Goal: Information Seeking & Learning: Find specific fact

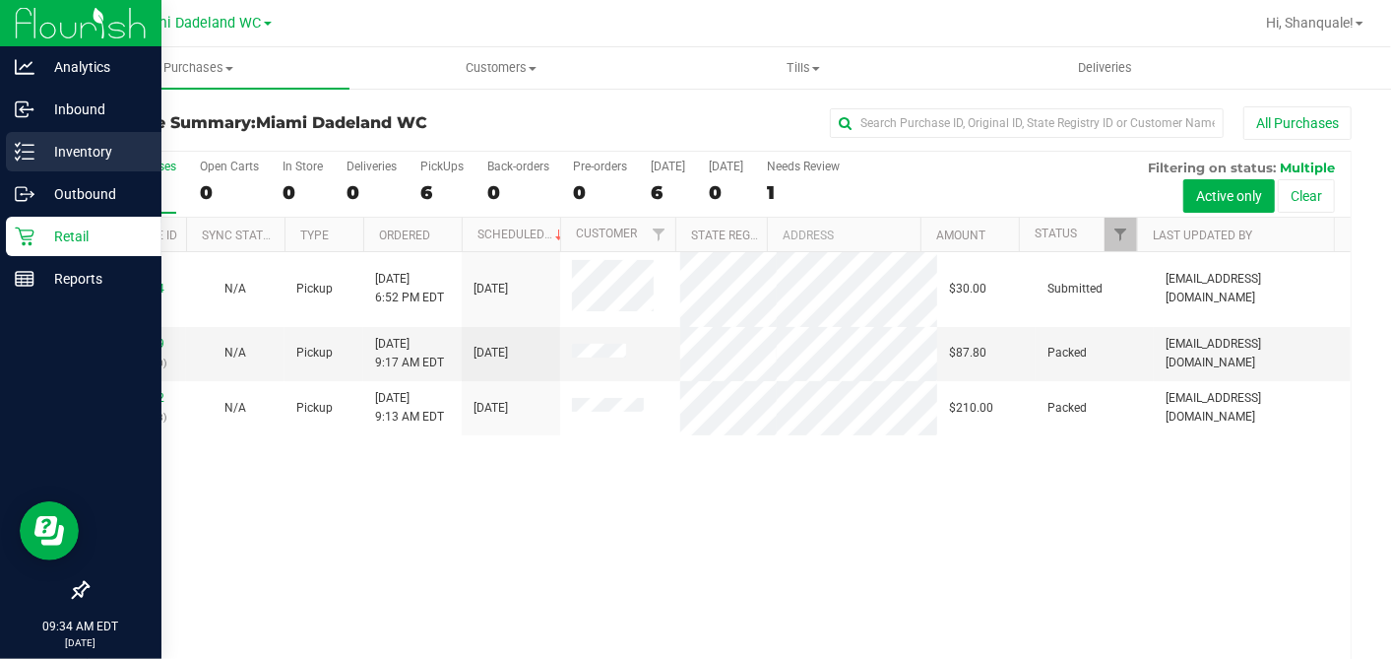
click at [29, 157] on icon at bounding box center [25, 152] width 20 height 20
click at [118, 170] on div "Inventory" at bounding box center [84, 151] width 156 height 39
click at [138, 152] on p "Inventory" at bounding box center [93, 152] width 118 height 24
click at [35, 149] on p "Inventory" at bounding box center [93, 152] width 118 height 24
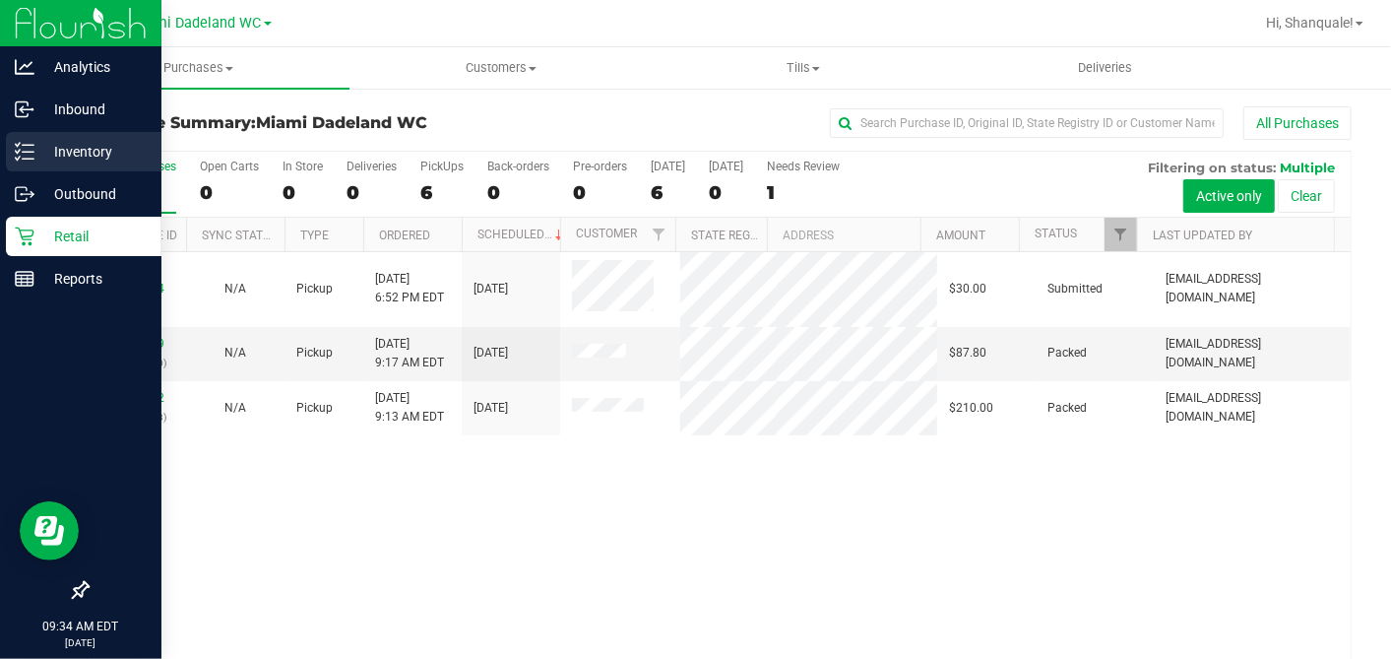
click at [35, 149] on p "Inventory" at bounding box center [93, 152] width 118 height 24
click at [3, 162] on link "Inventory" at bounding box center [80, 153] width 161 height 42
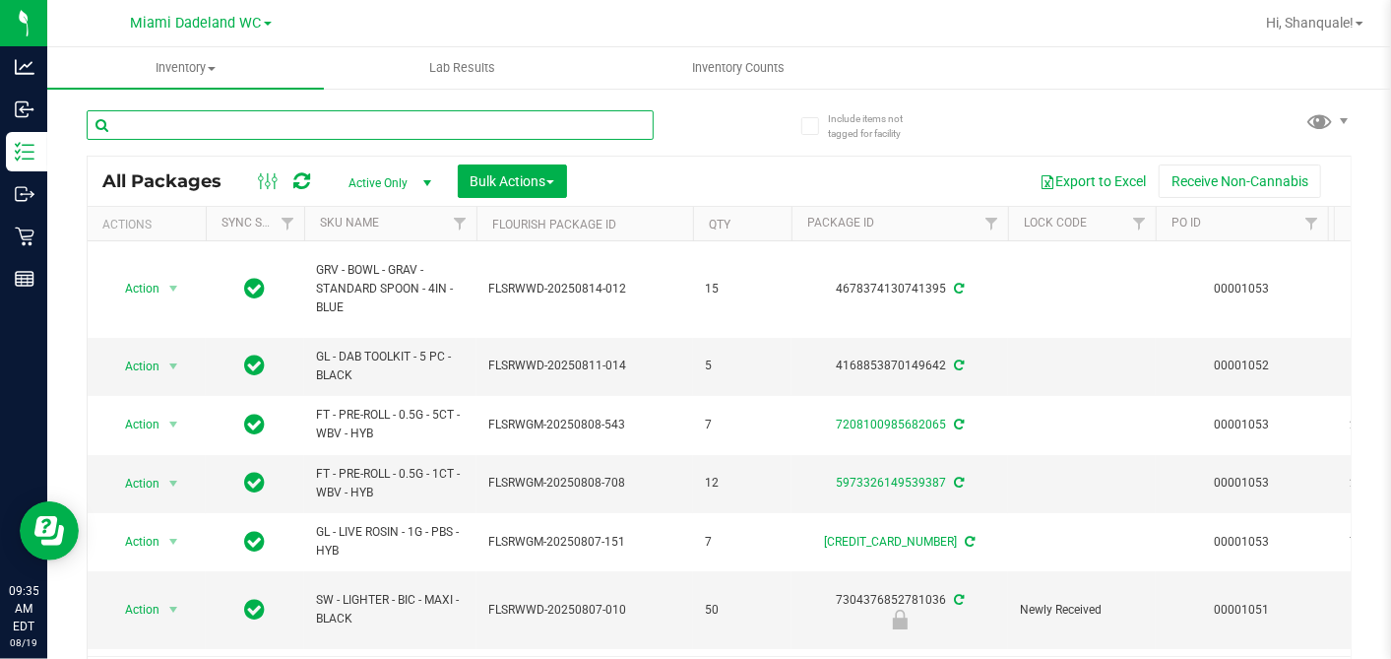
click at [253, 111] on input "text" at bounding box center [370, 125] width 567 height 30
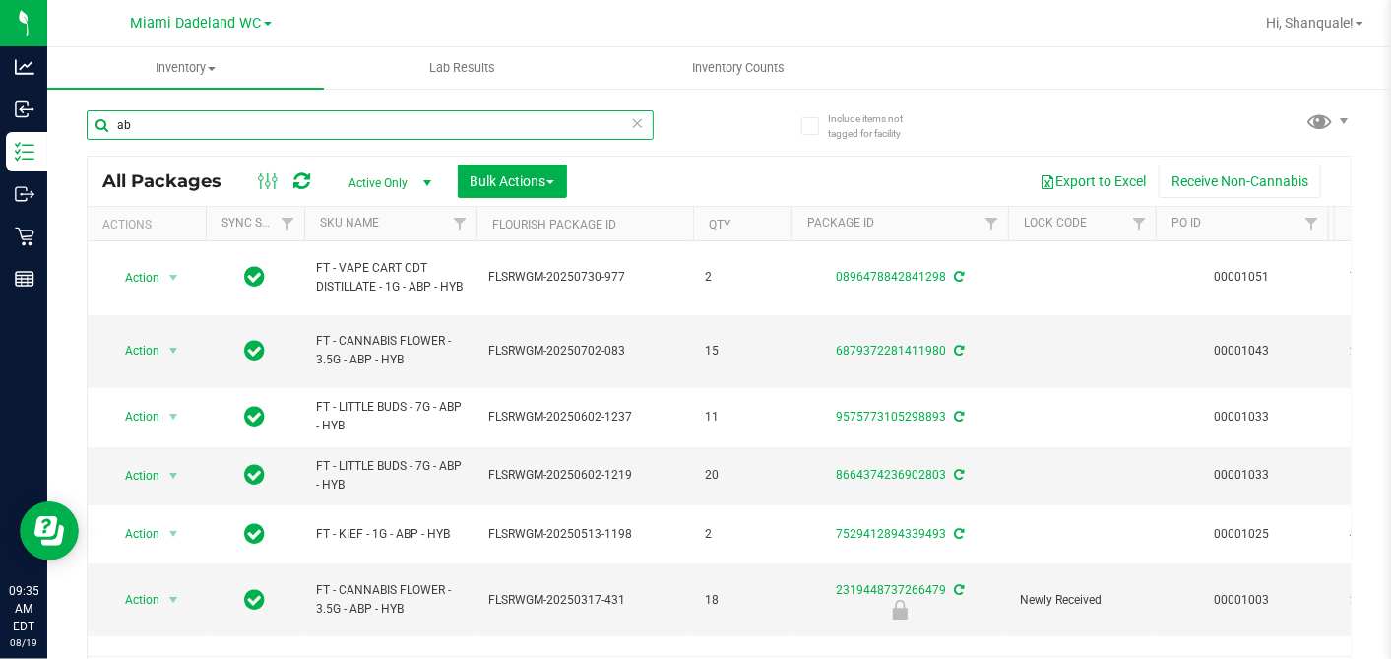
type input "a"
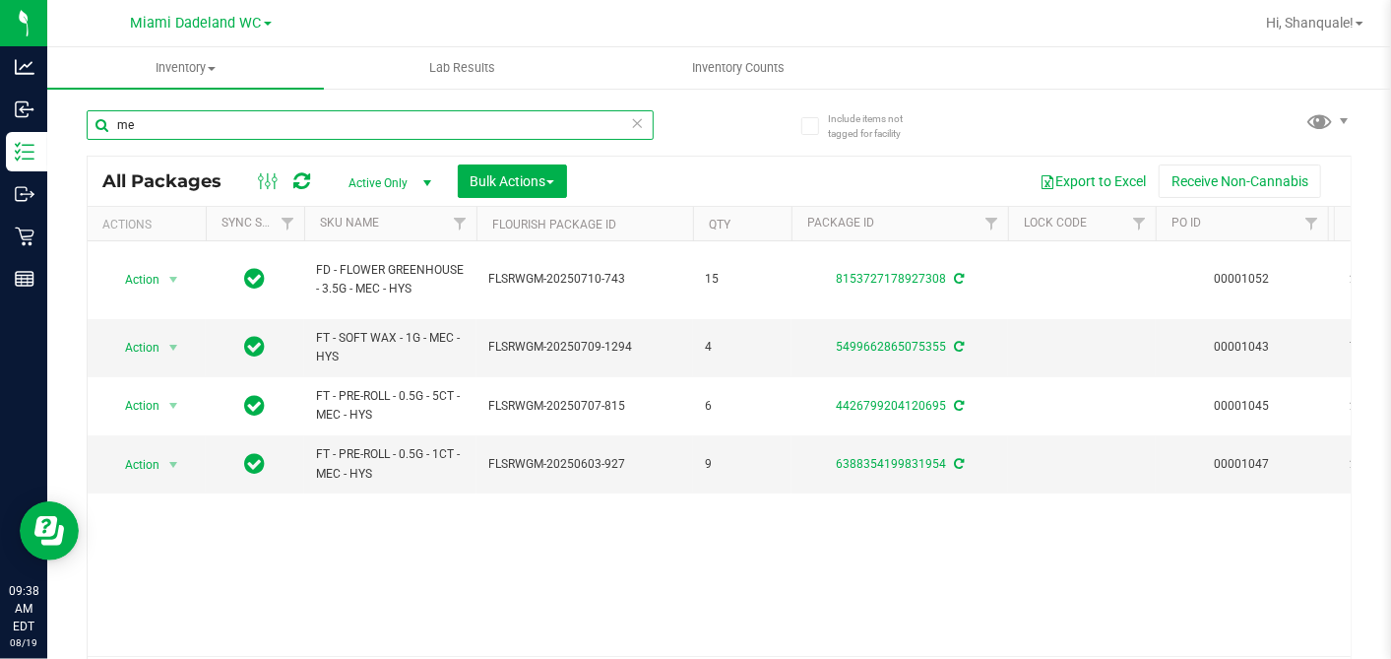
type input "m"
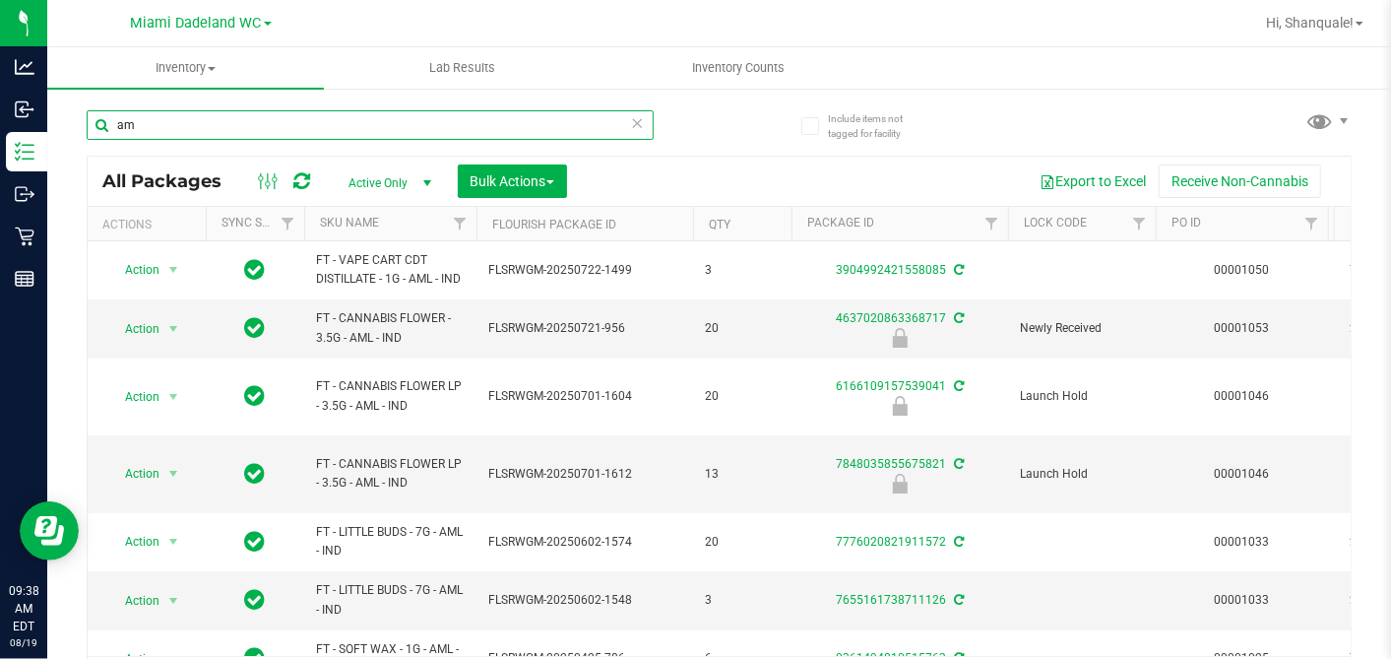
type input "a"
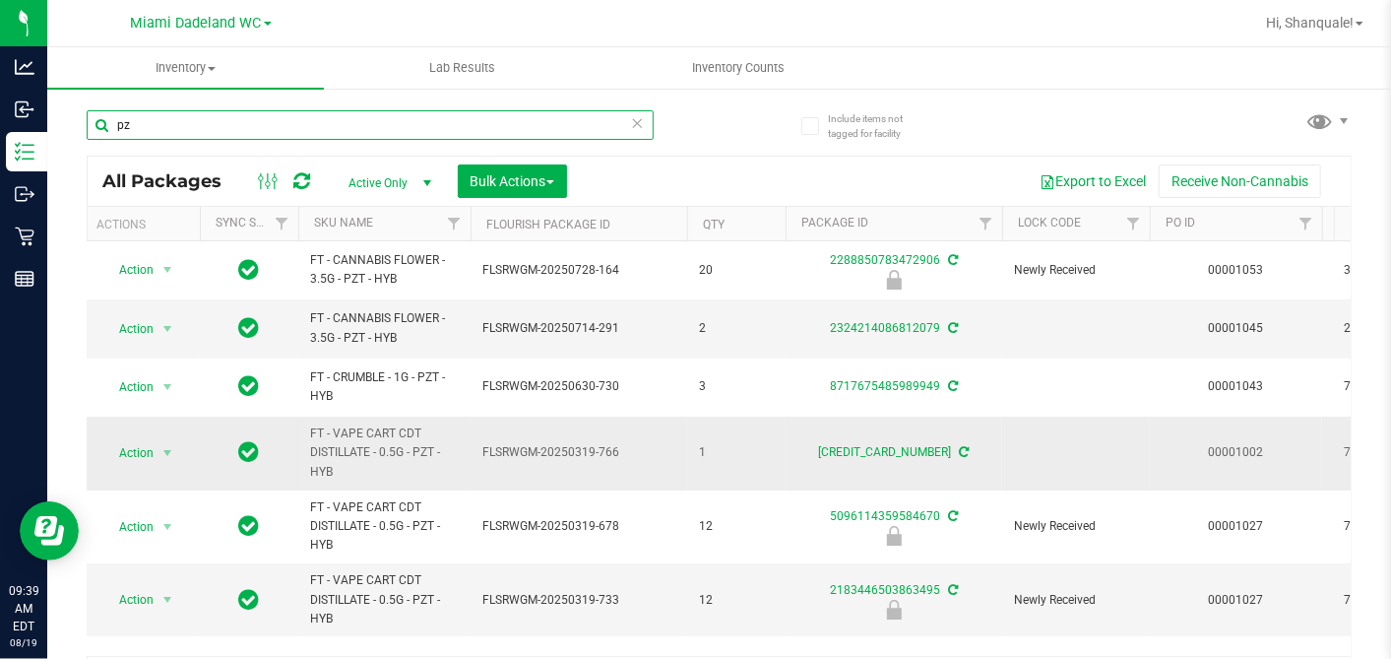
type input "p"
type input "a"
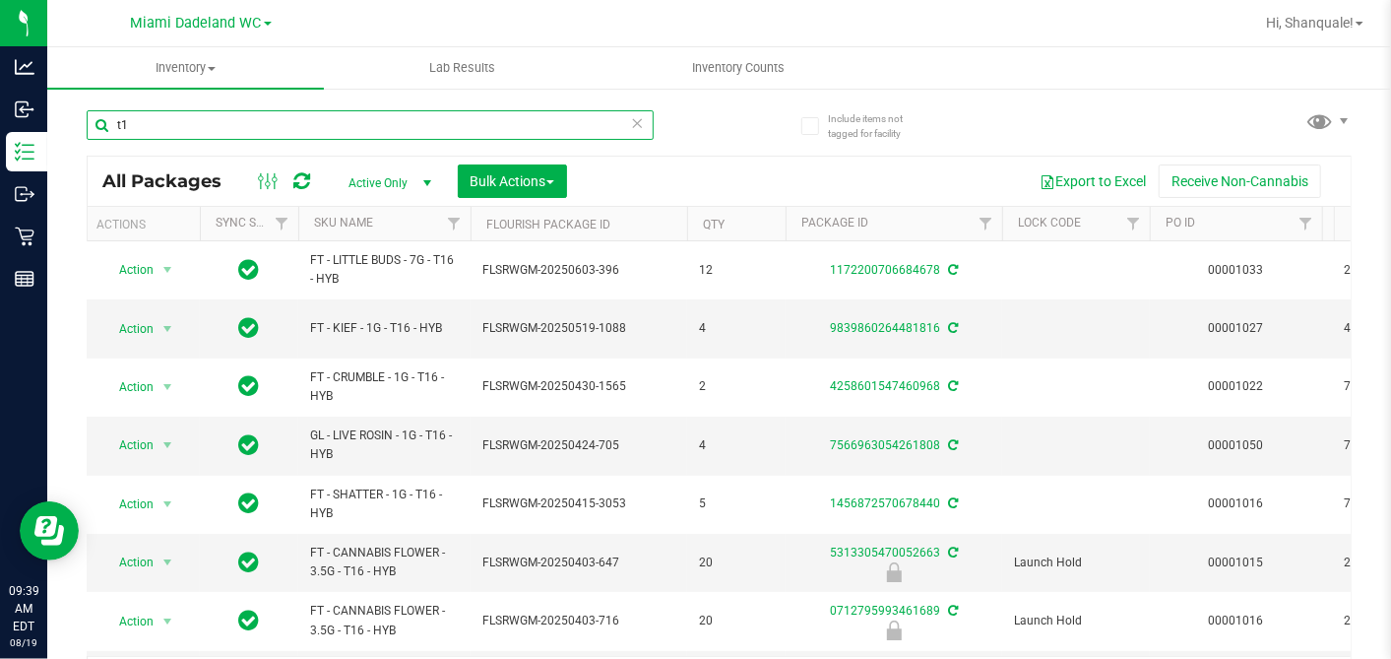
type input "t"
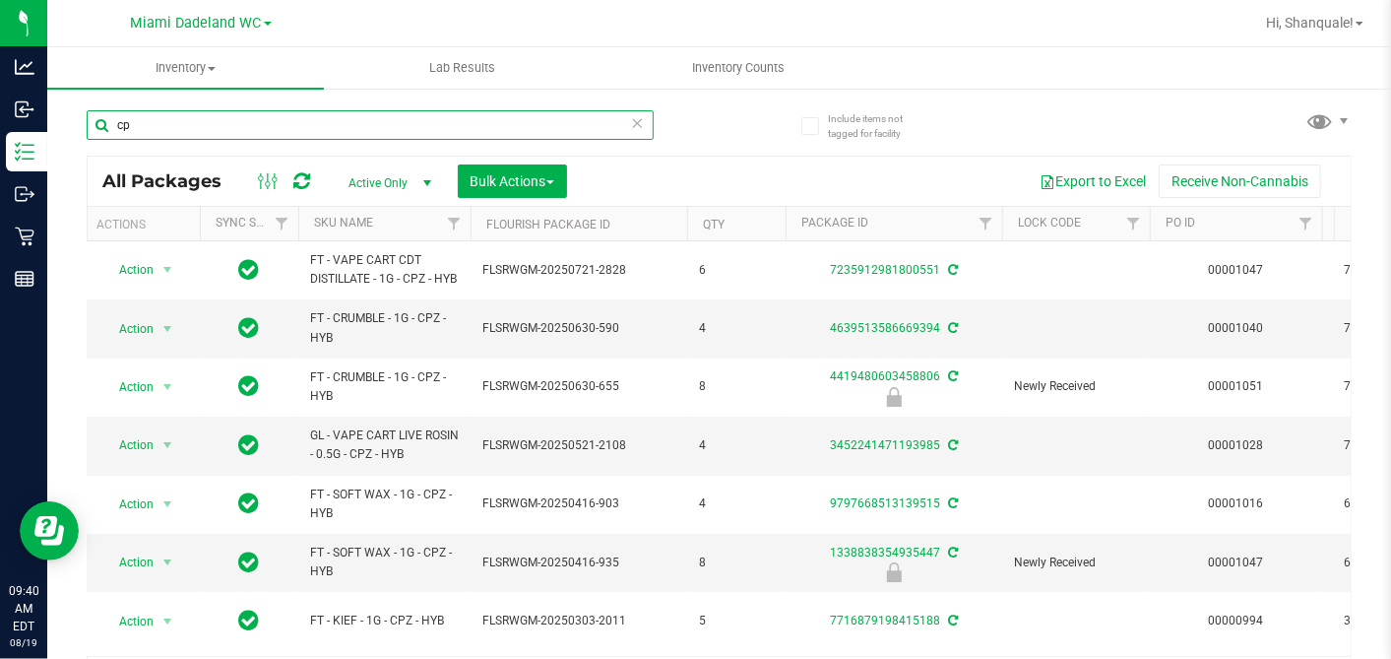
type input "c"
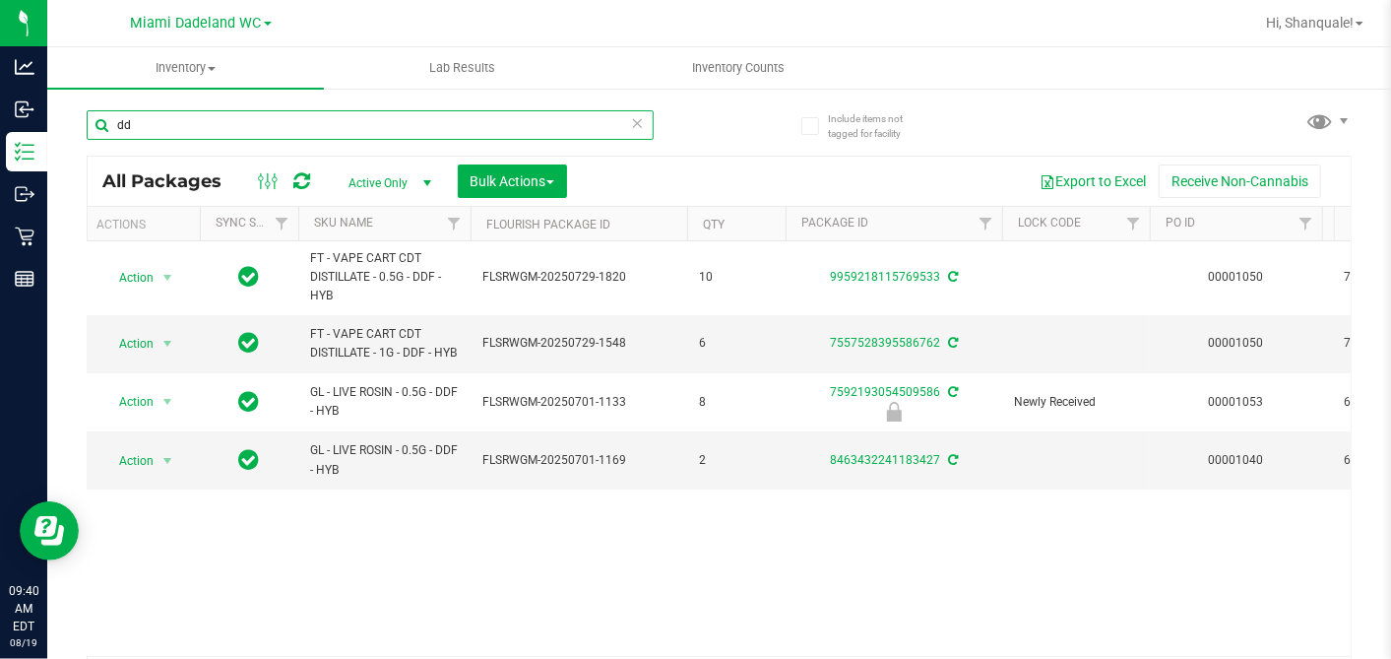
type input "d"
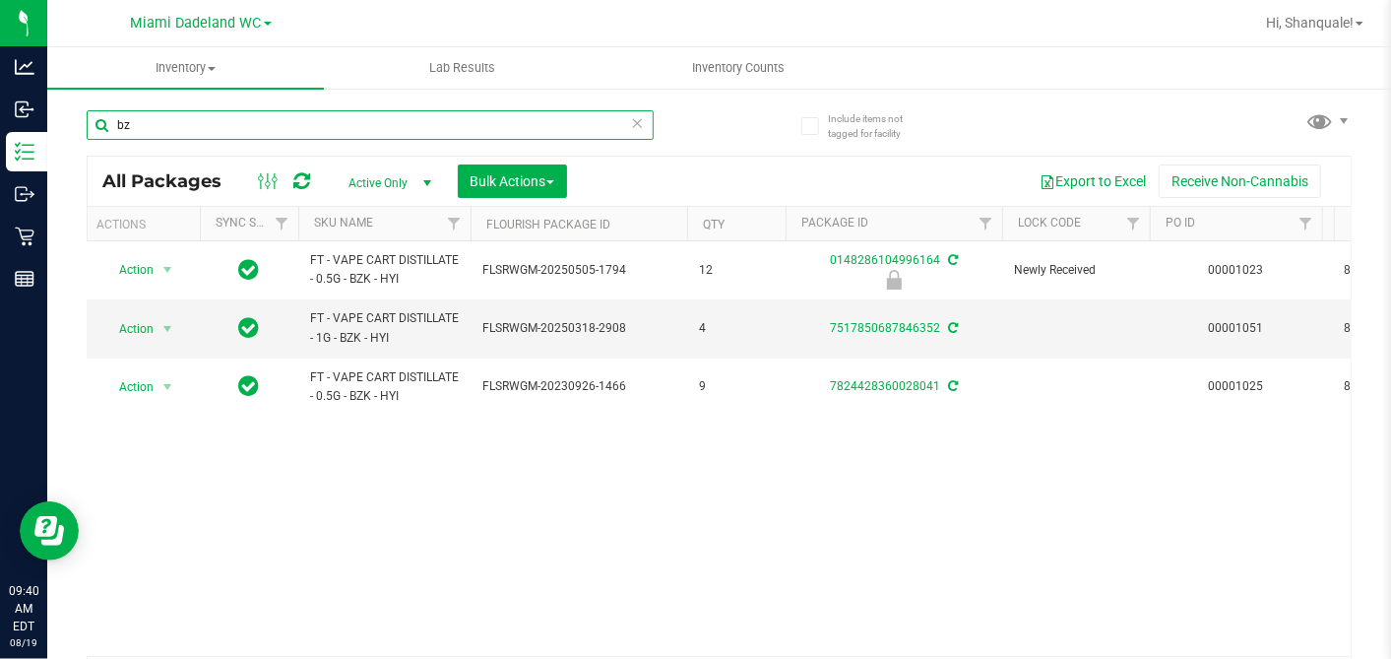
type input "b"
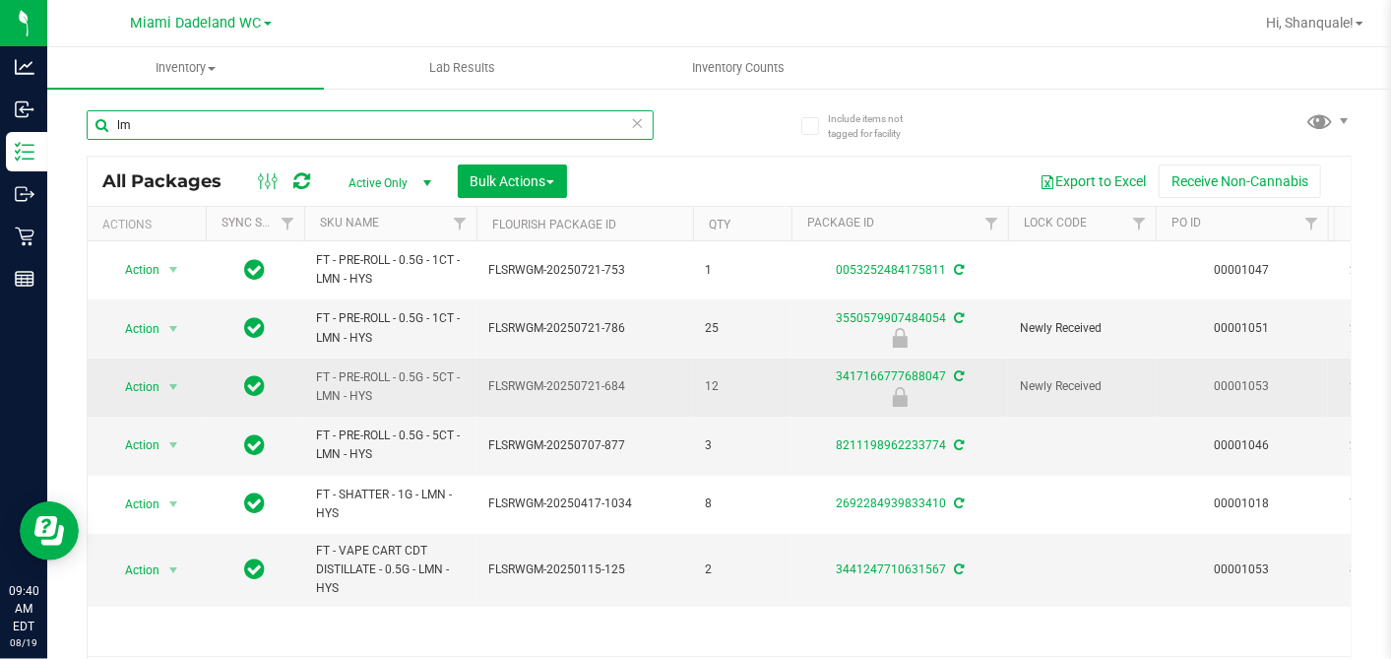
type input "l"
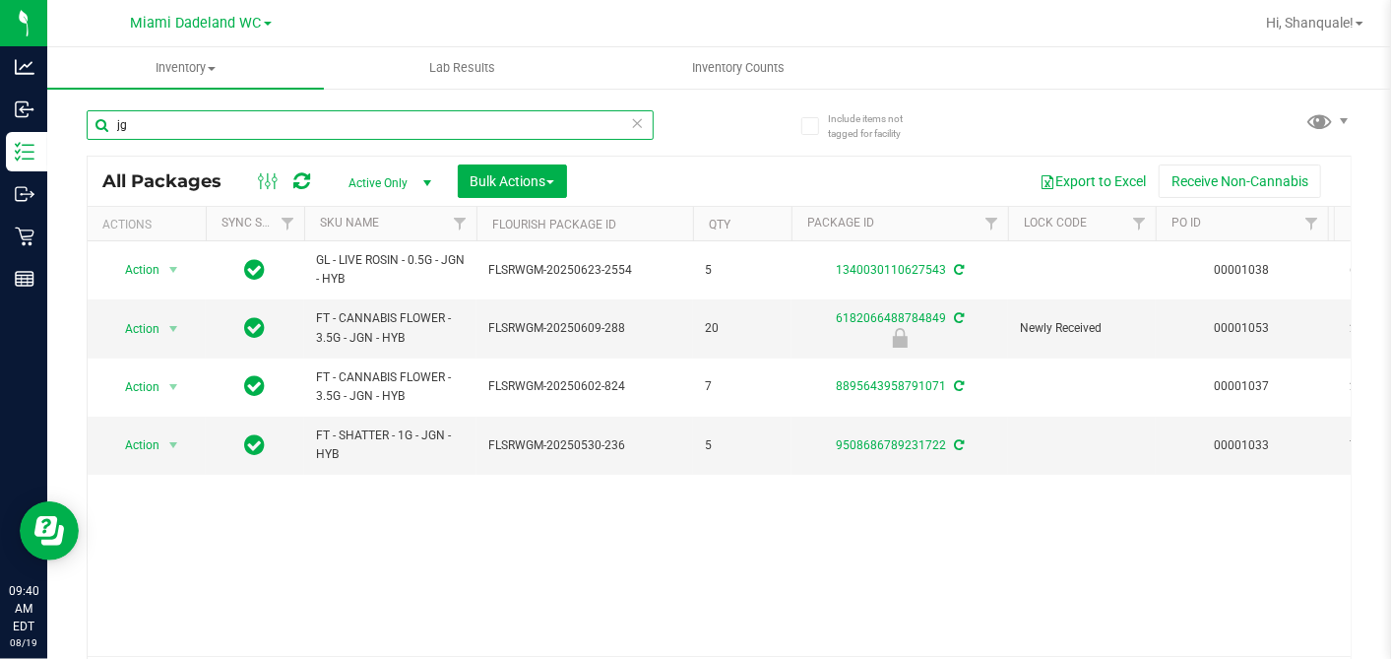
type input "j"
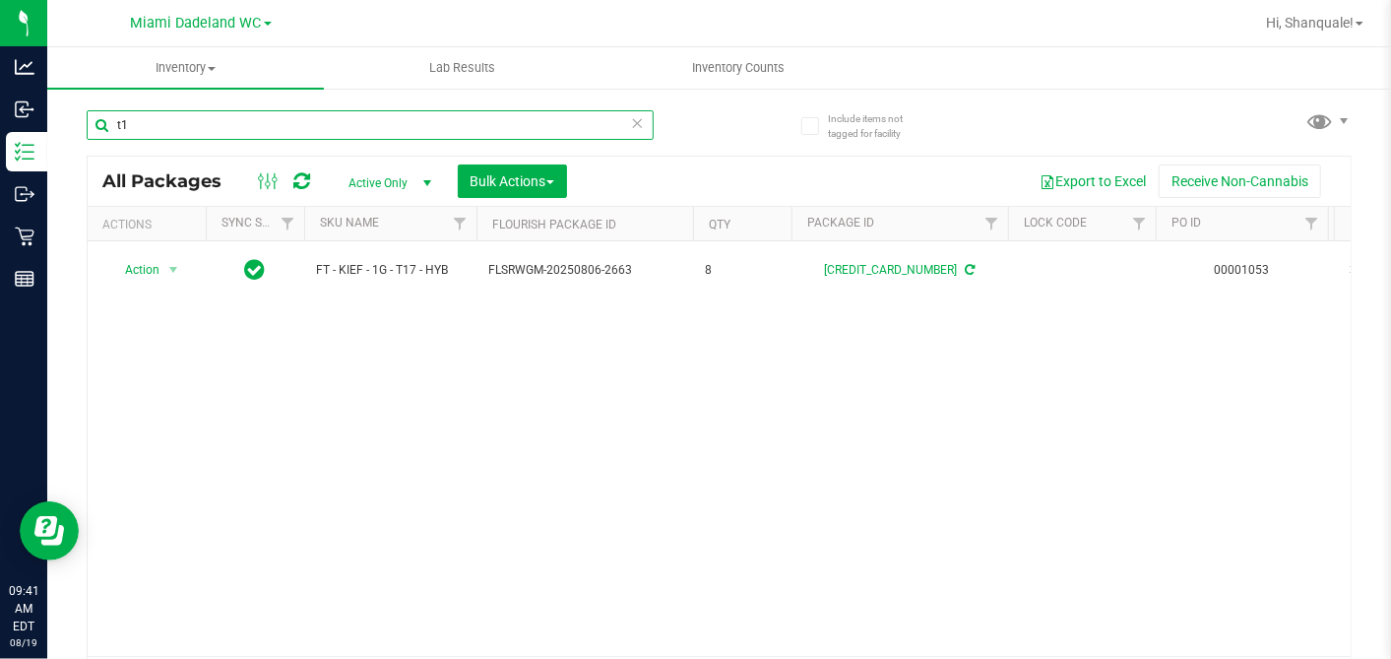
type input "t"
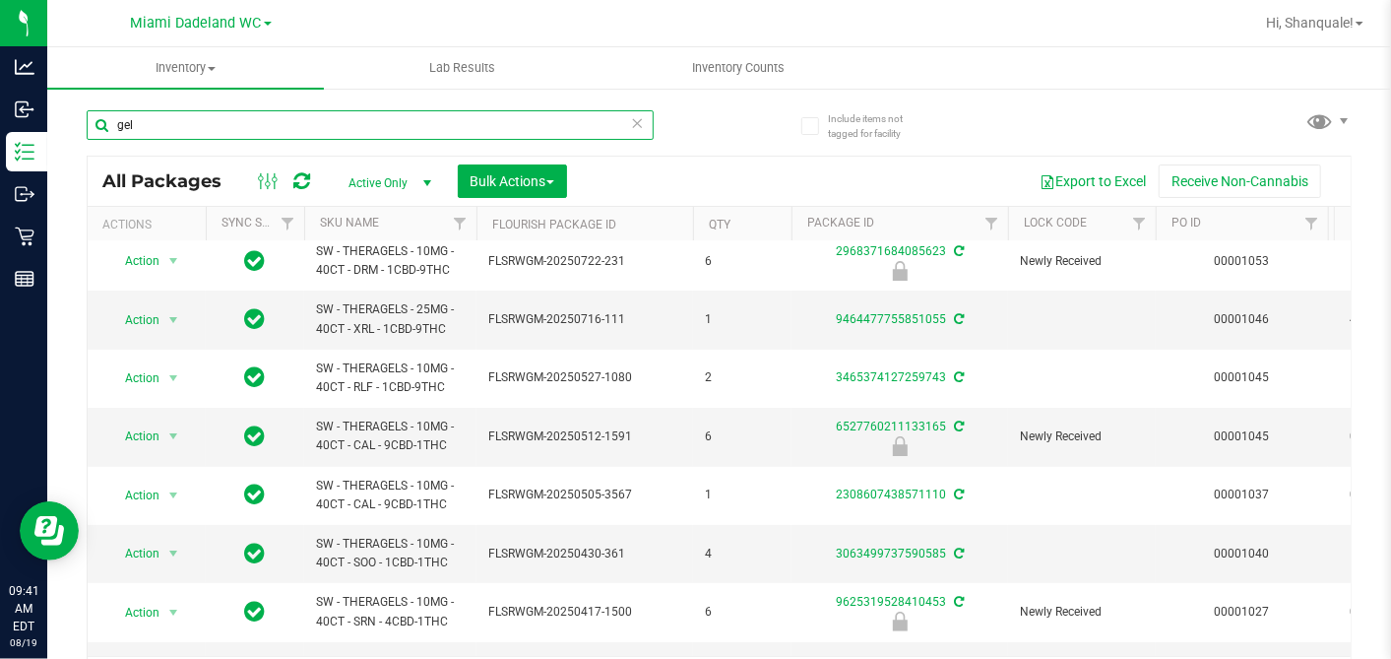
scroll to position [146, 0]
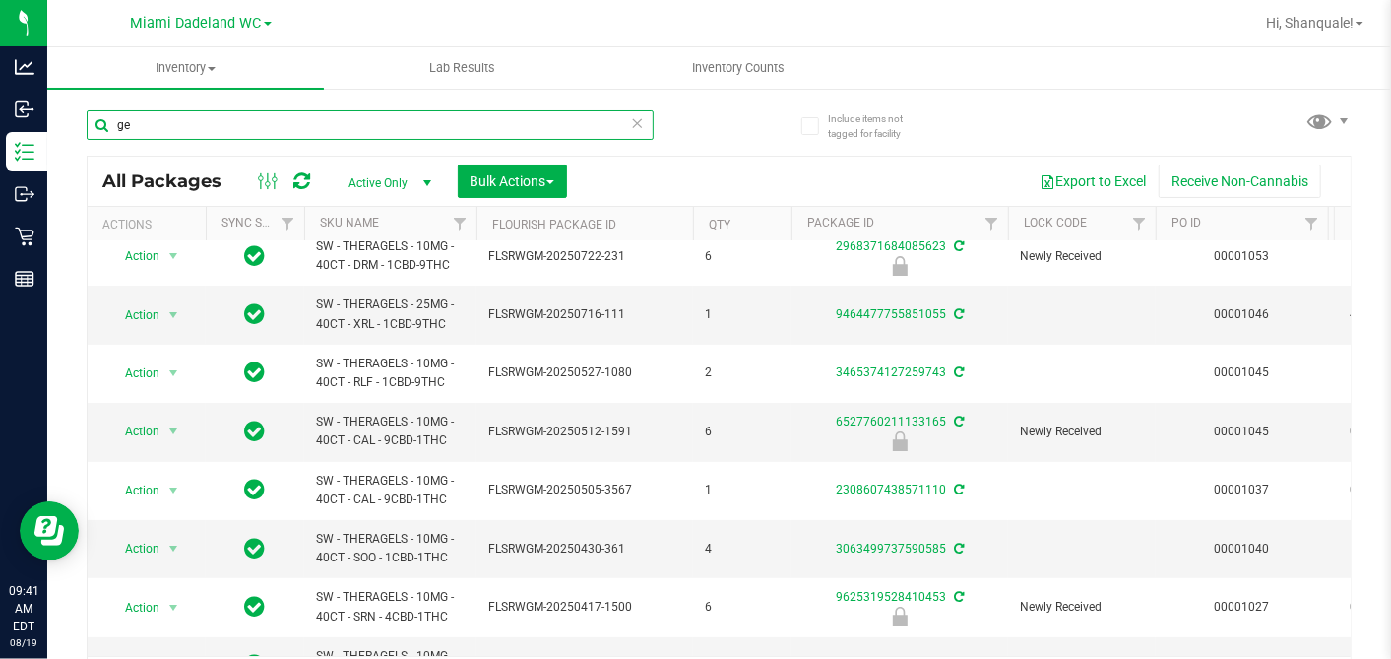
type input "g"
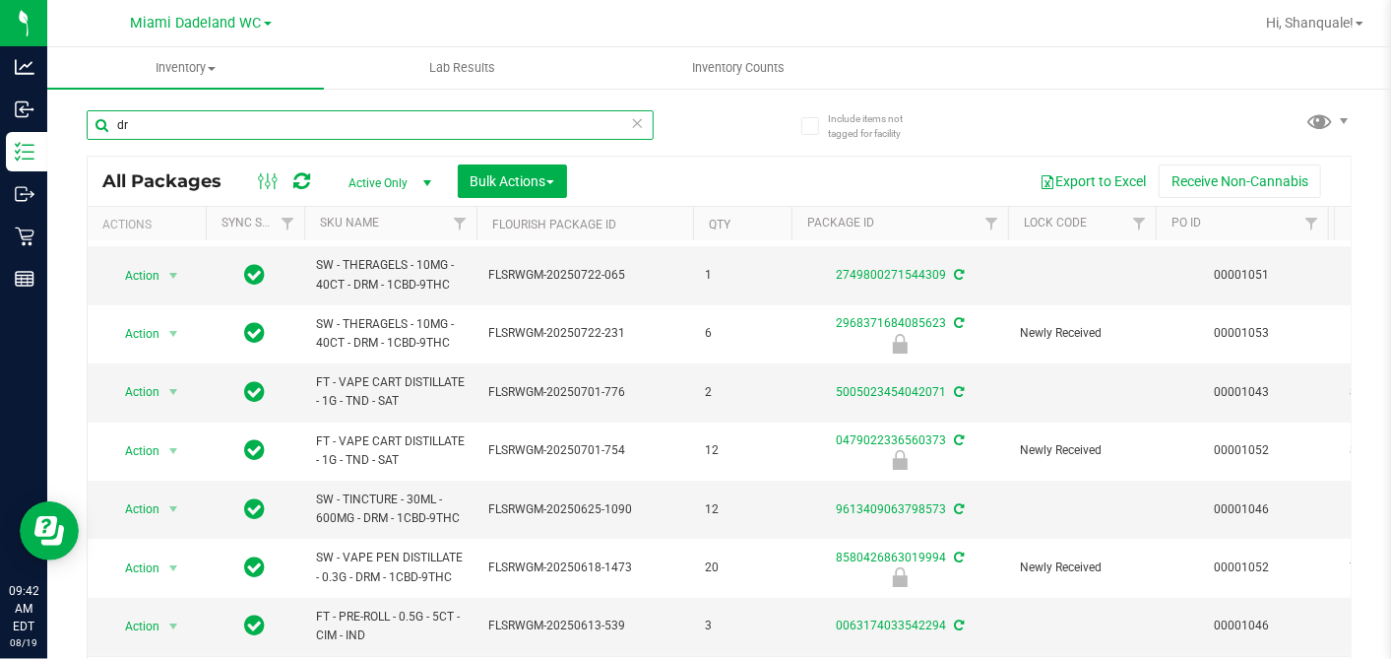
scroll to position [56, 0]
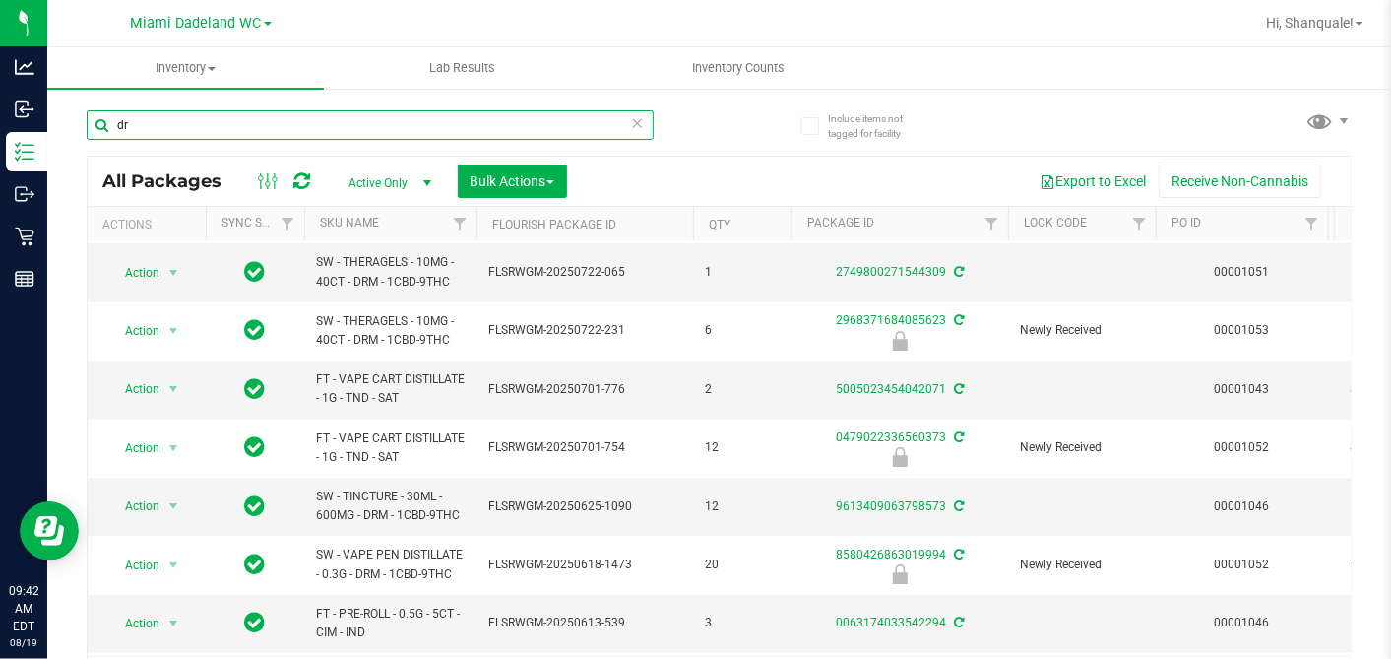
type input "d"
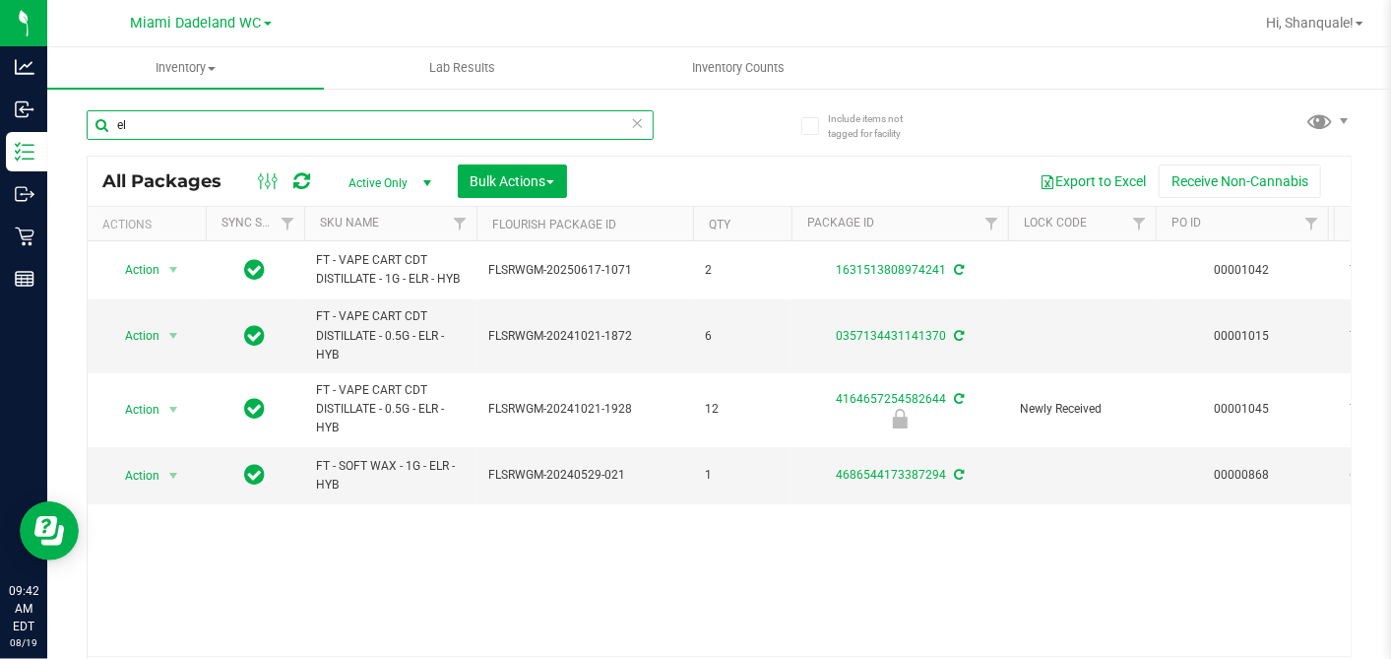
type input "e"
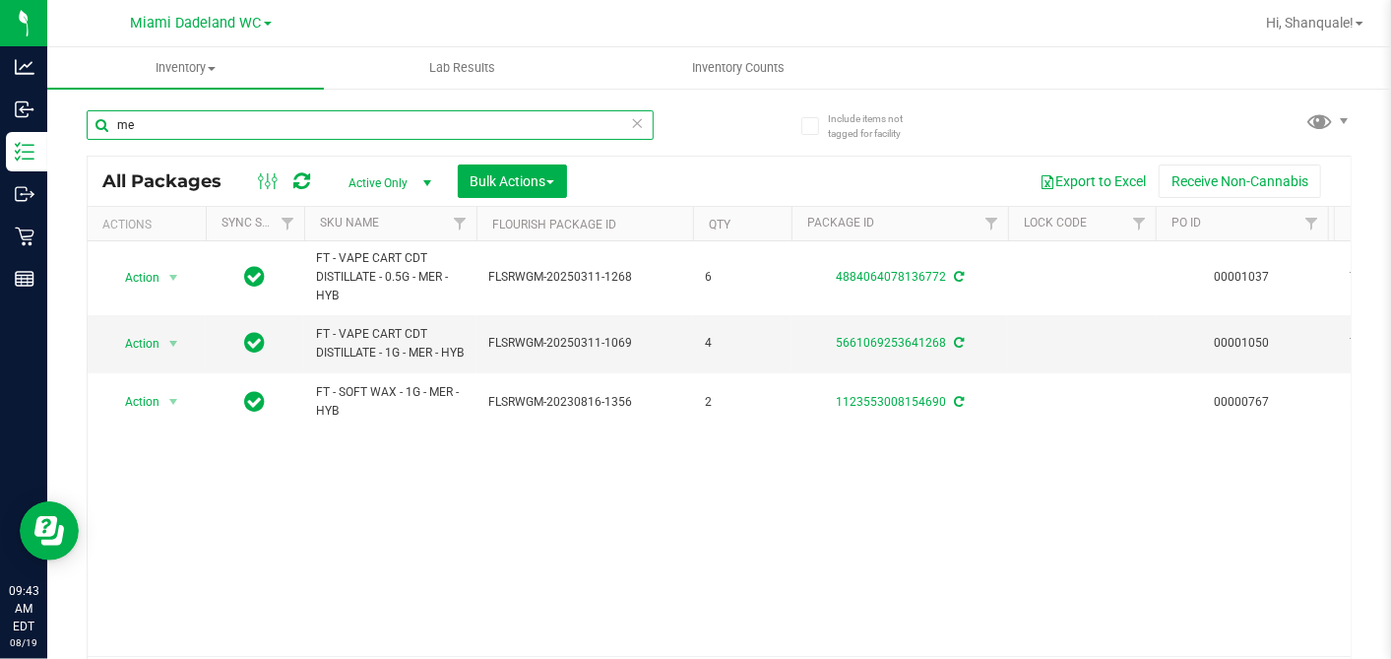
type input "m"
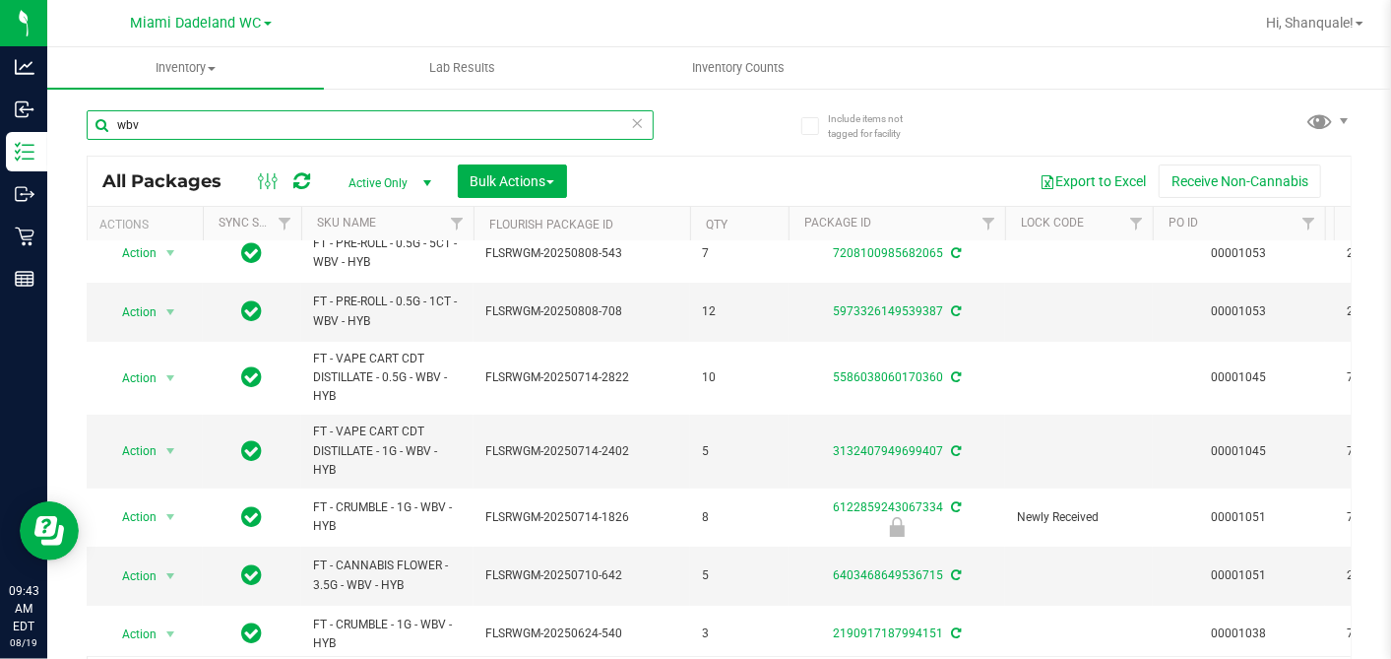
scroll to position [0, 3]
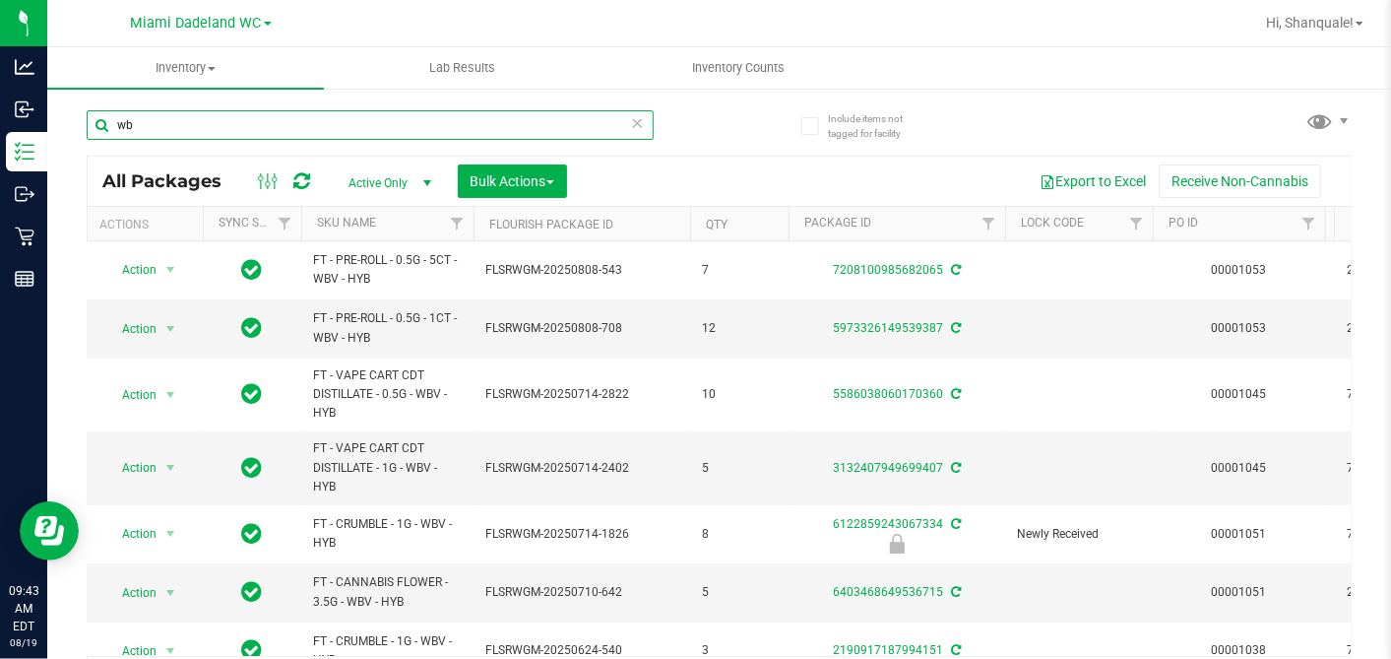
type input "w"
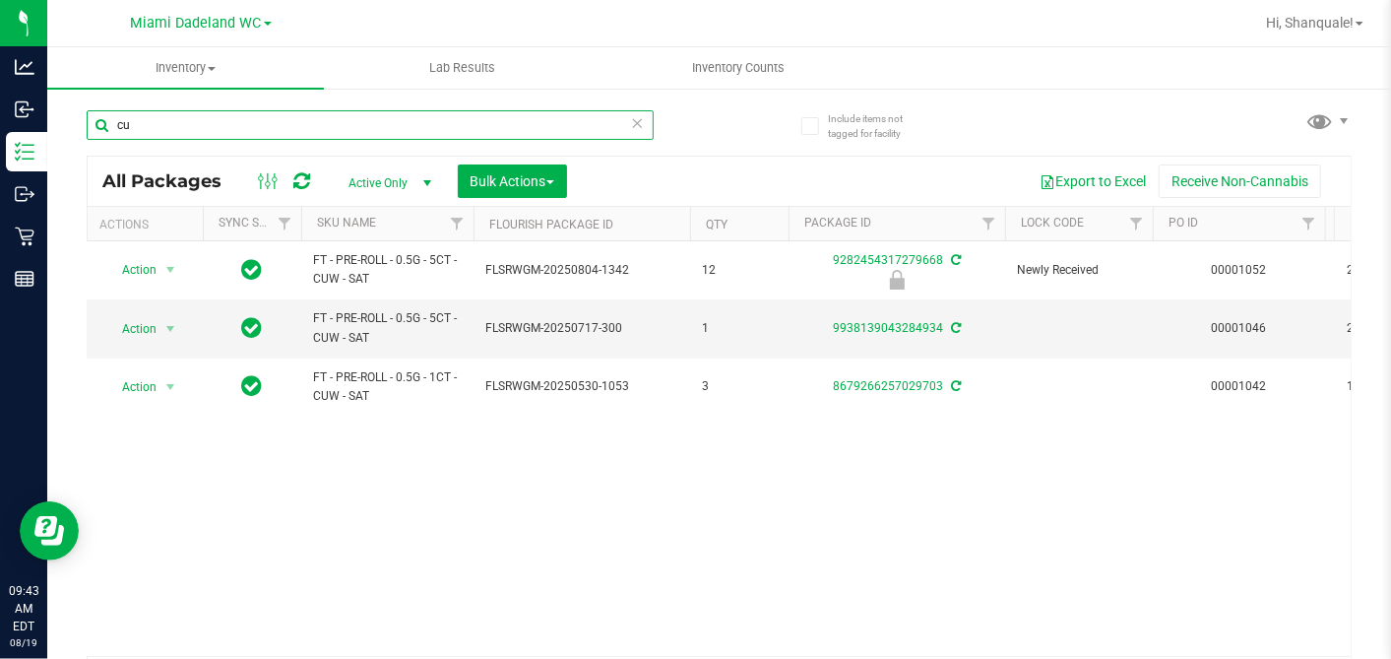
type input "c"
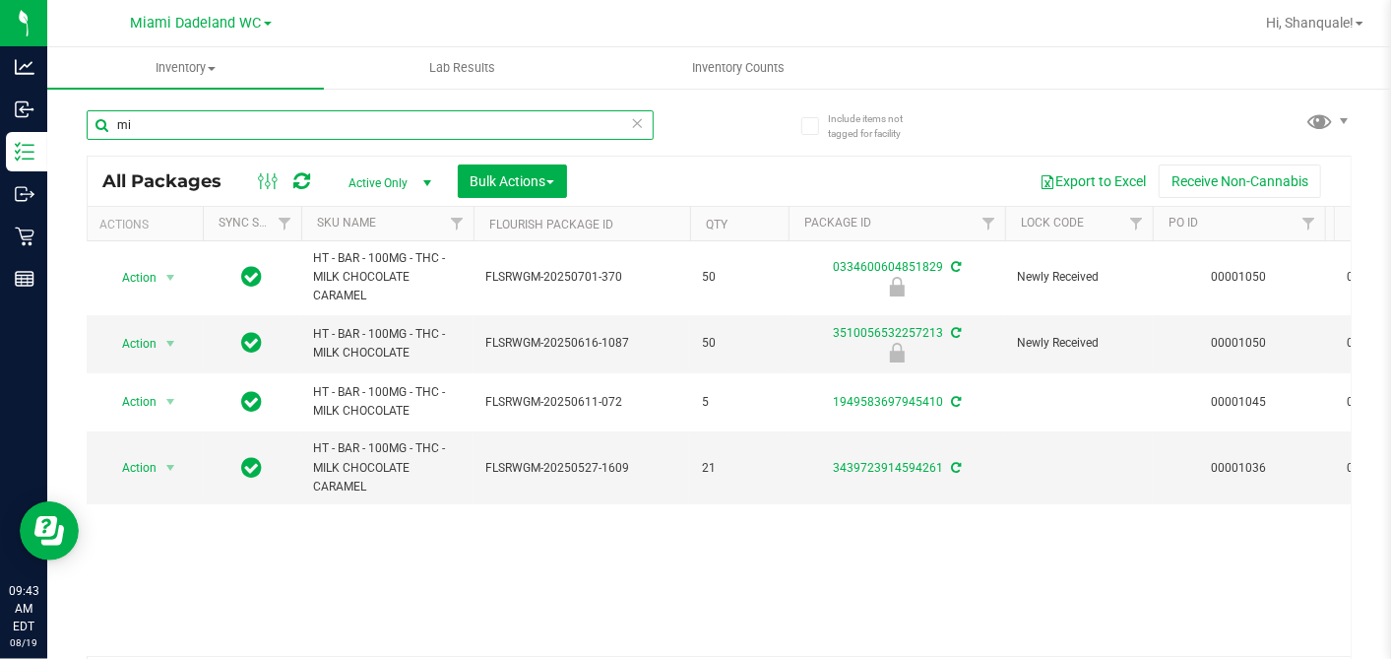
type input "m"
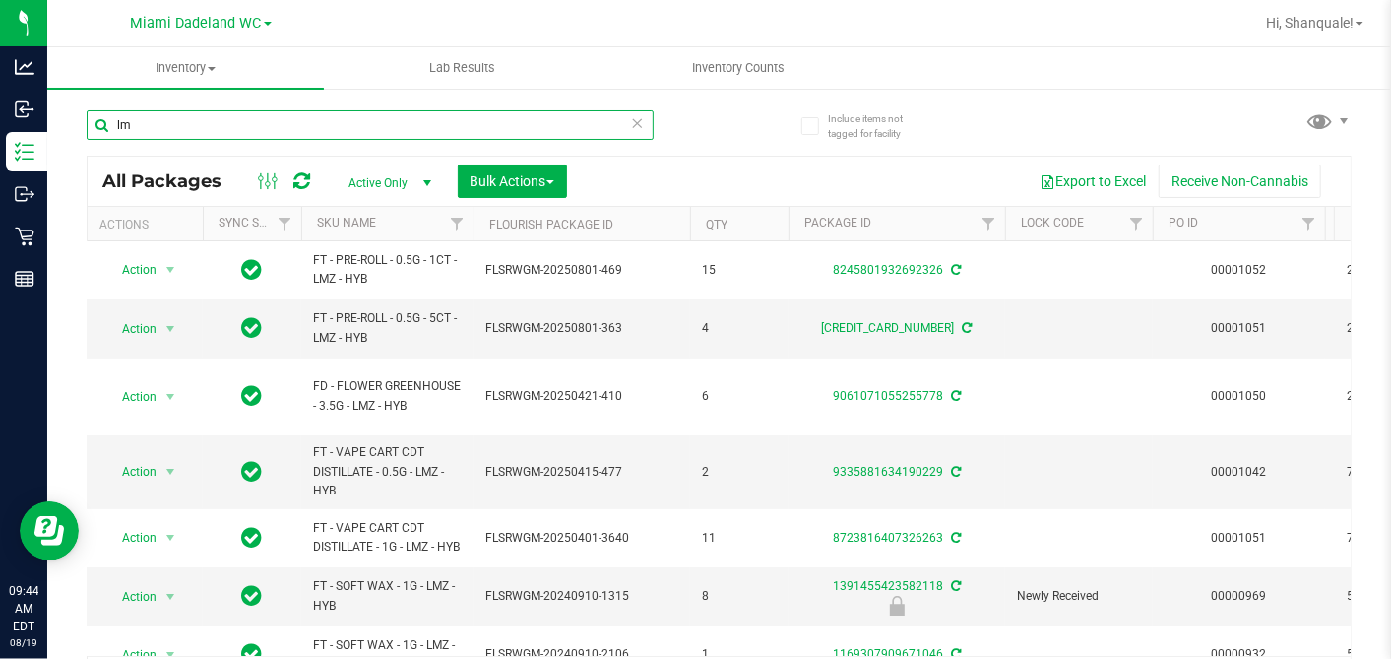
type input "l"
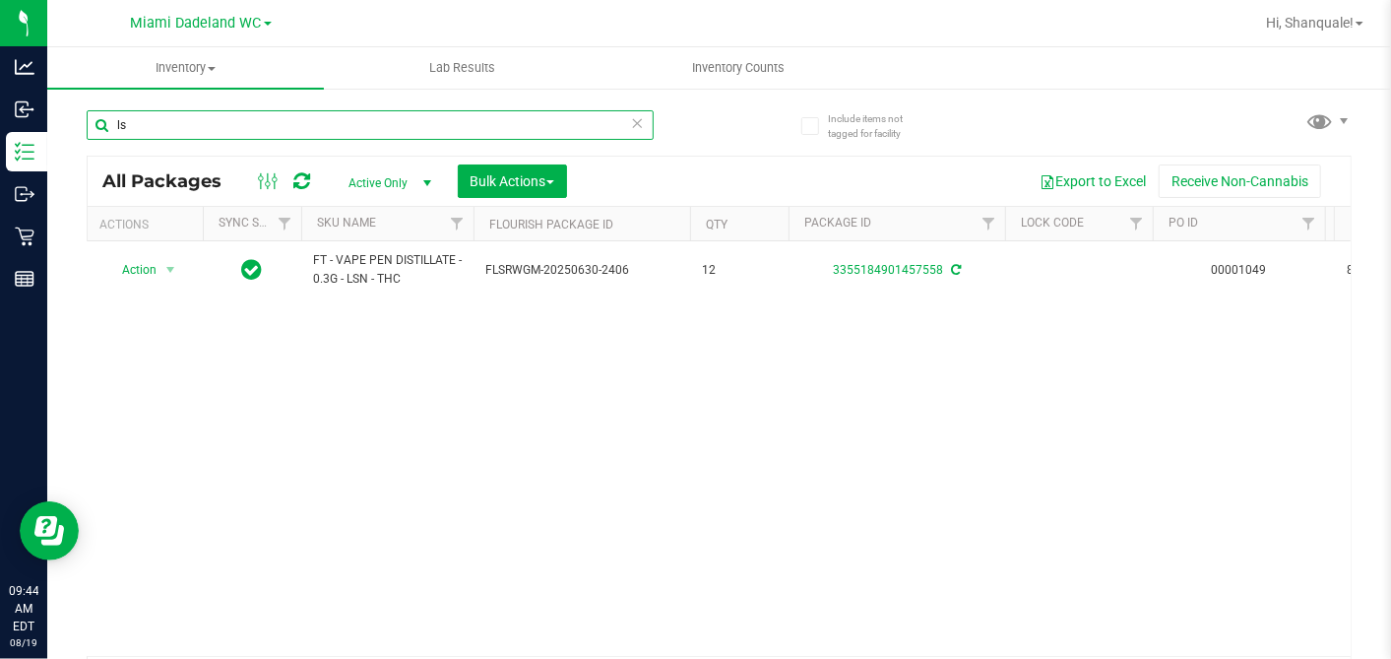
type input "l"
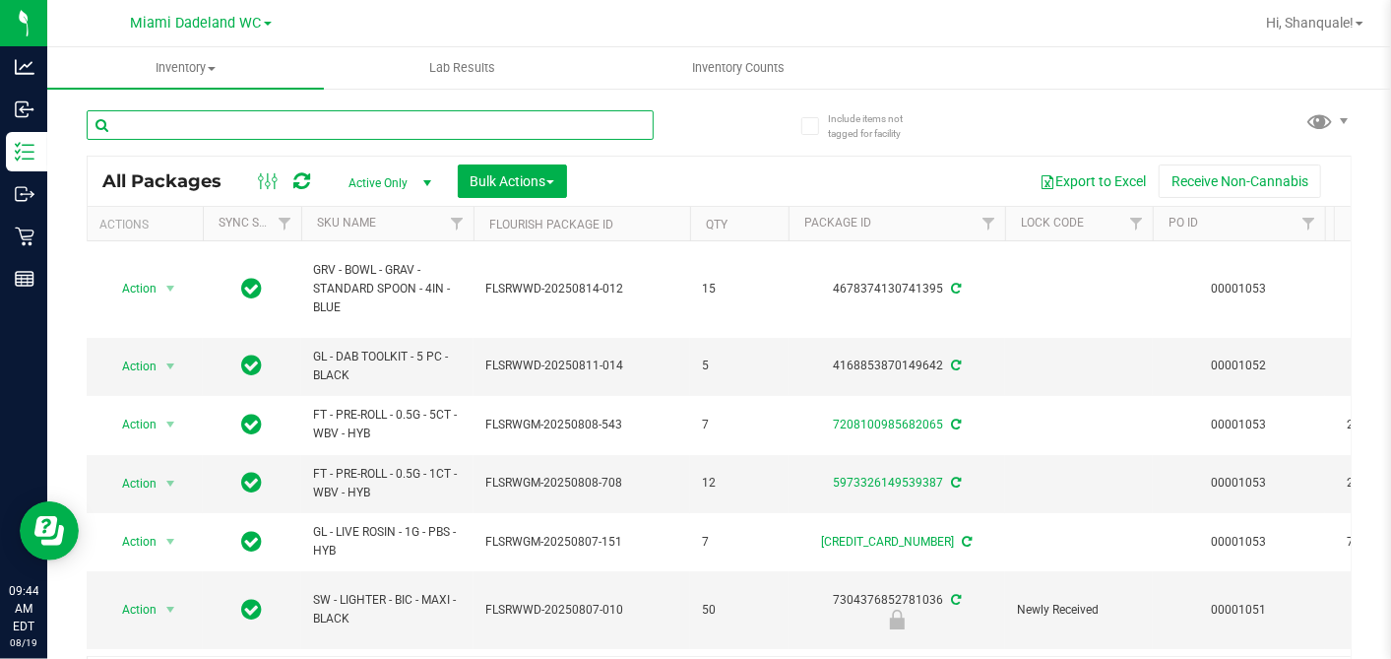
type input "o"
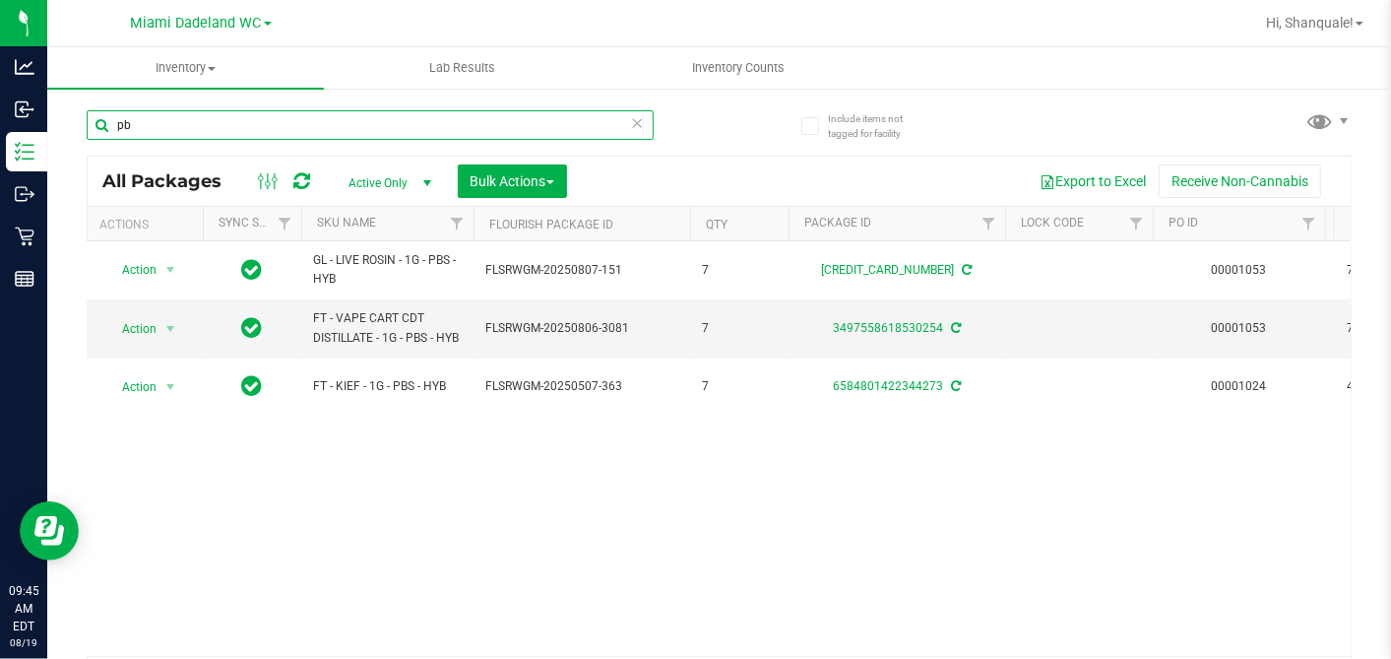
type input "p"
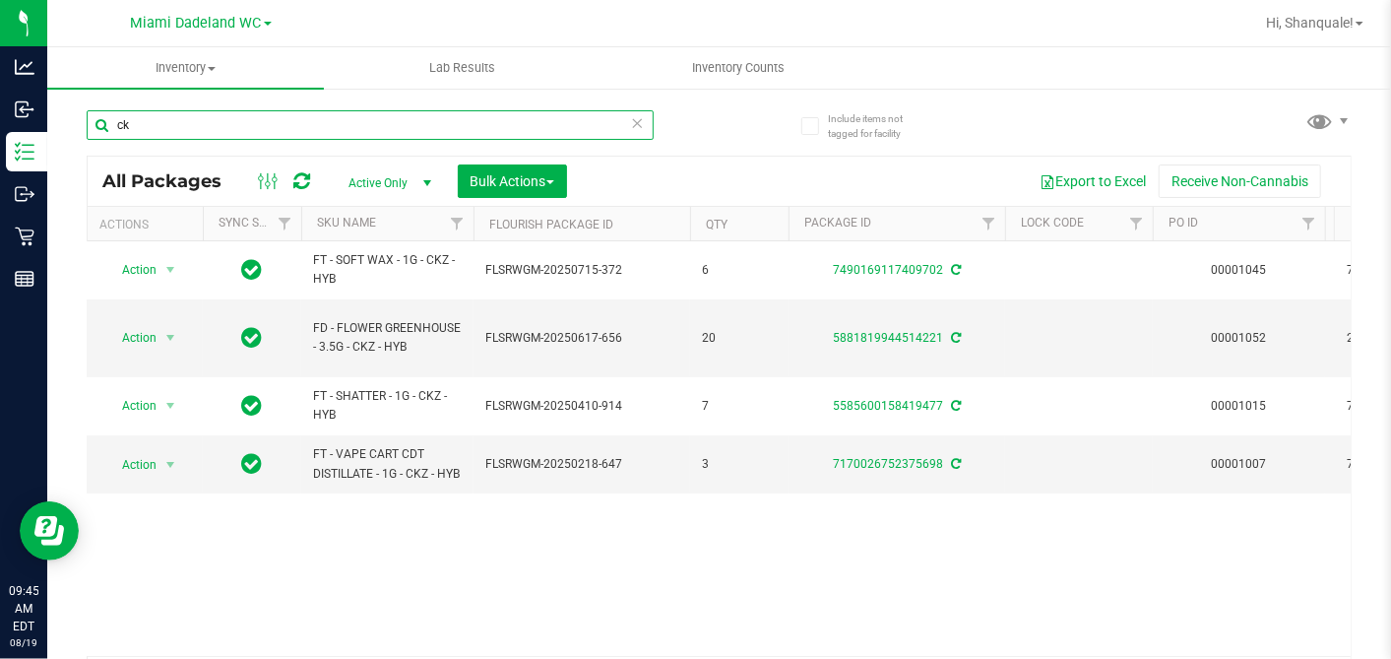
type input "c"
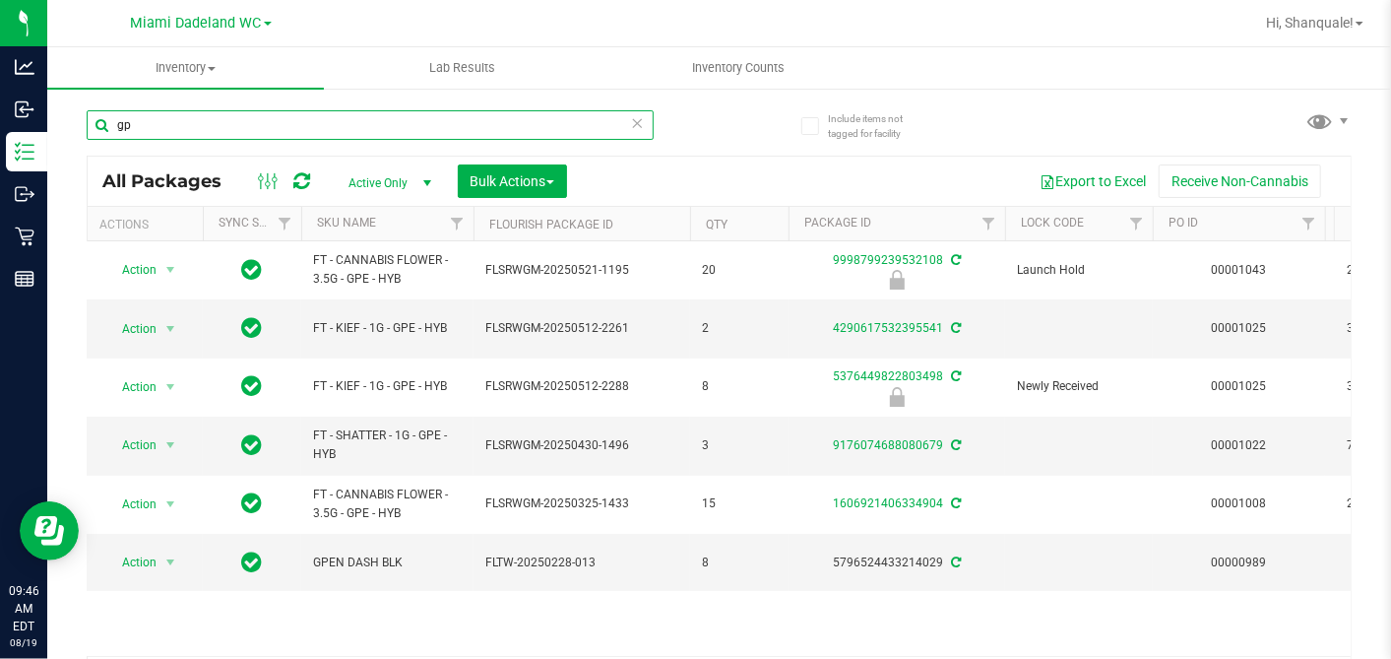
type input "g"
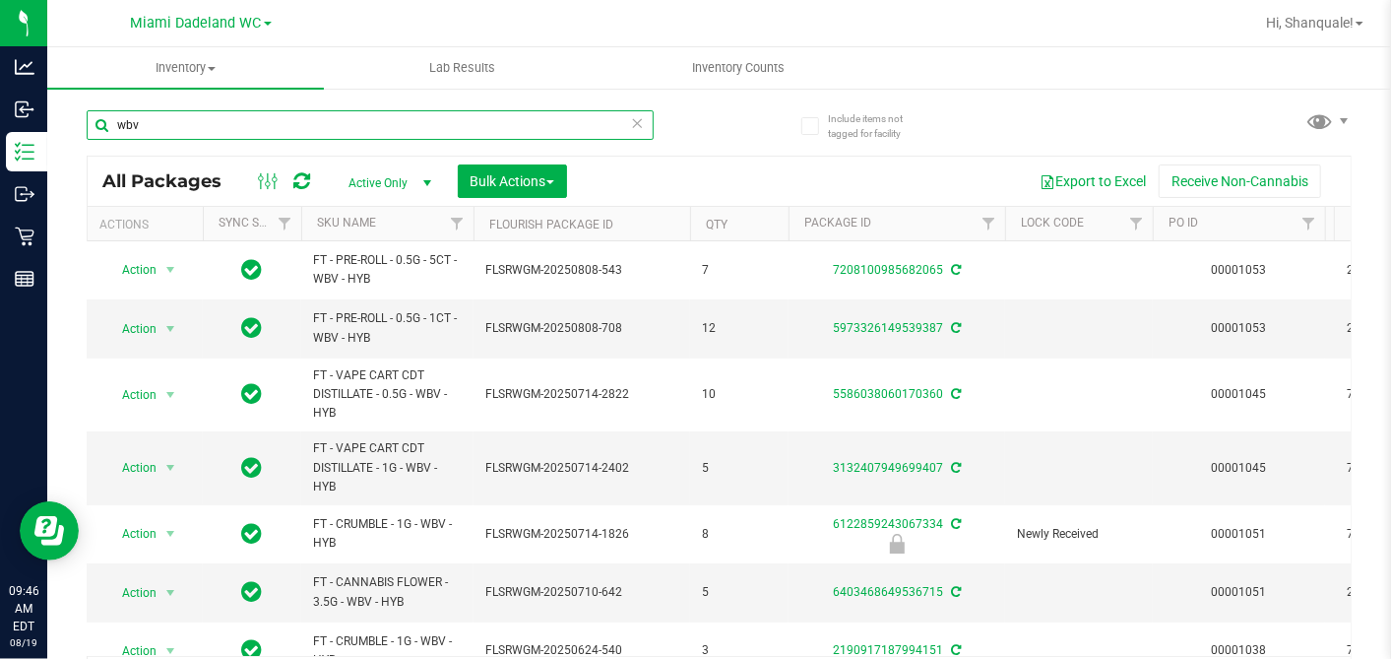
scroll to position [38, 3]
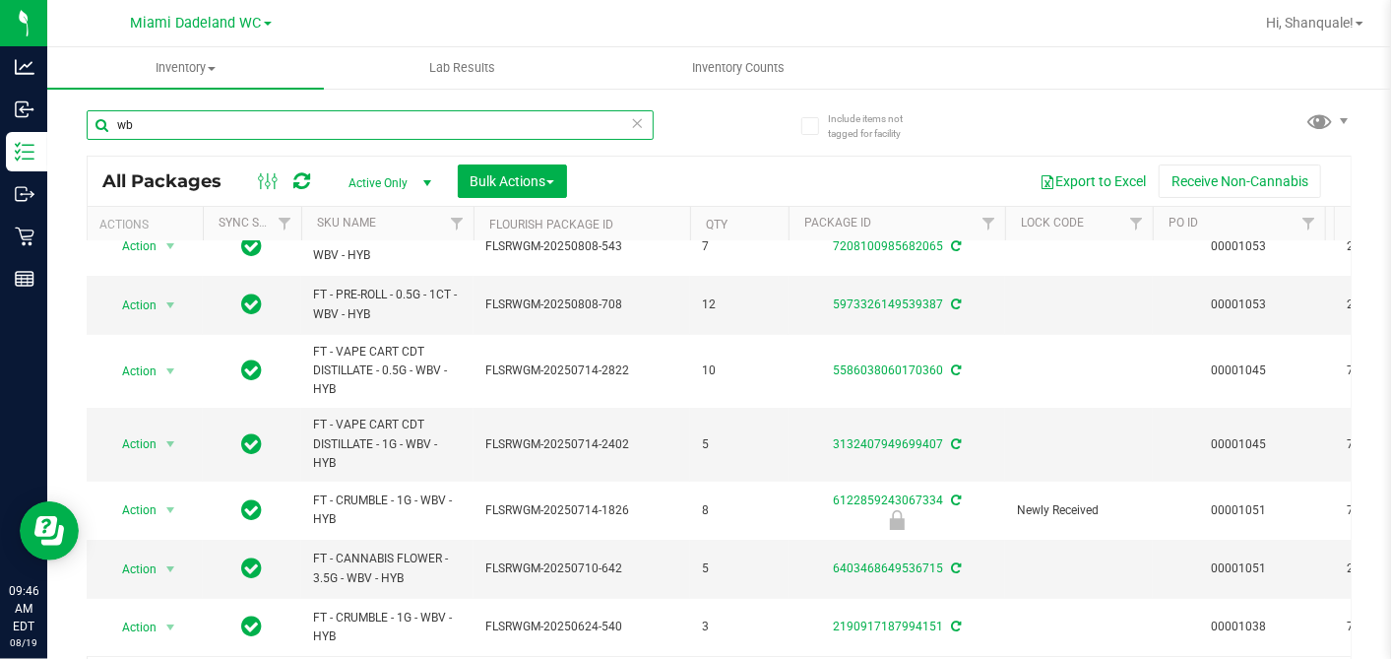
type input "w"
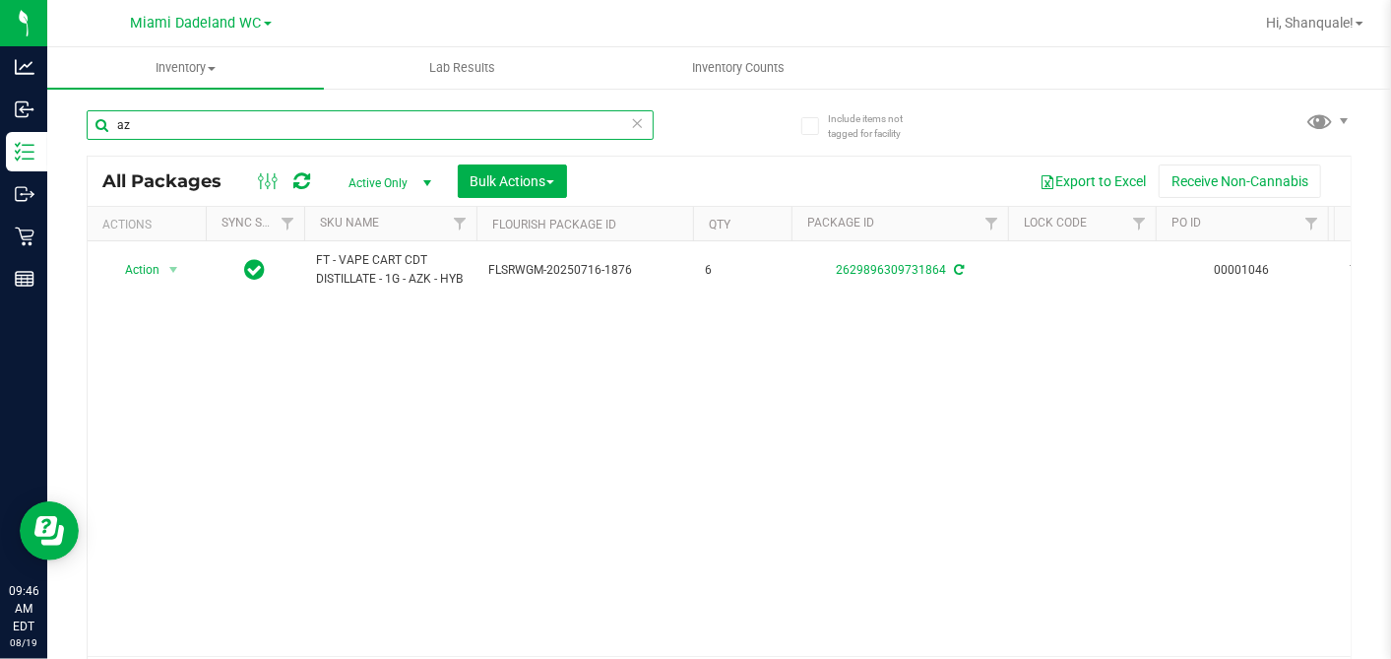
type input "a"
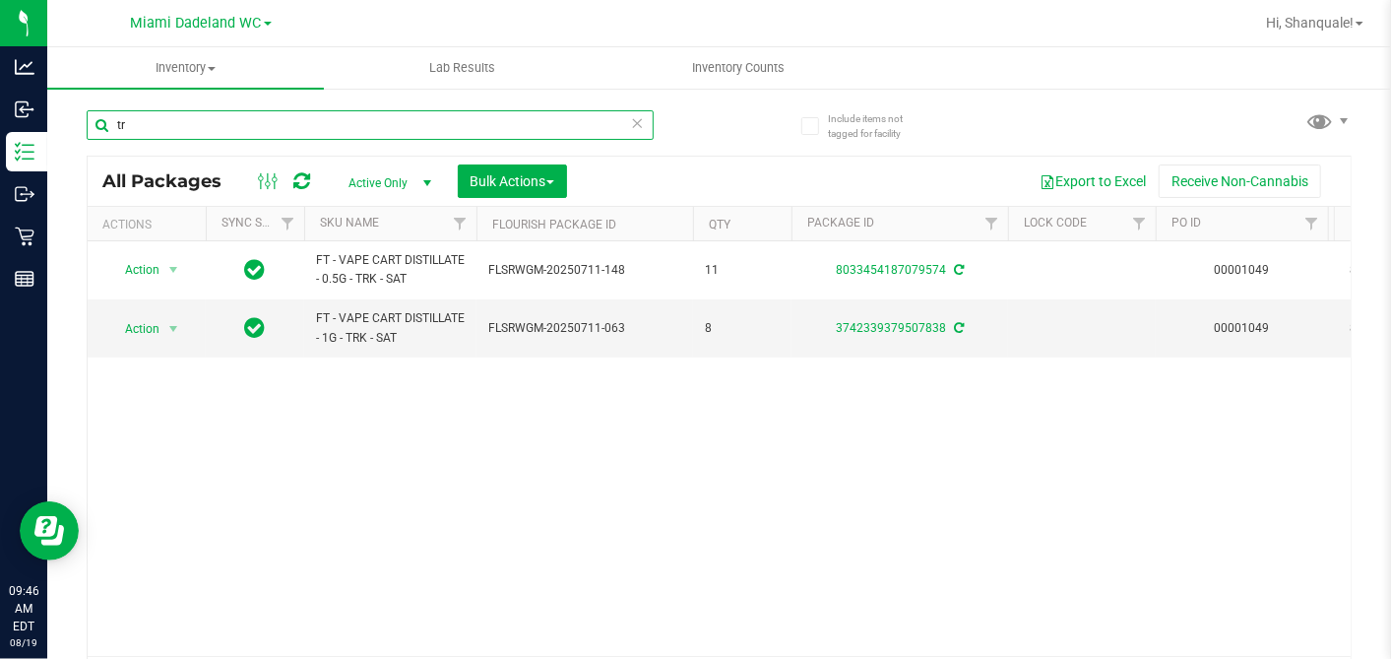
type input "t"
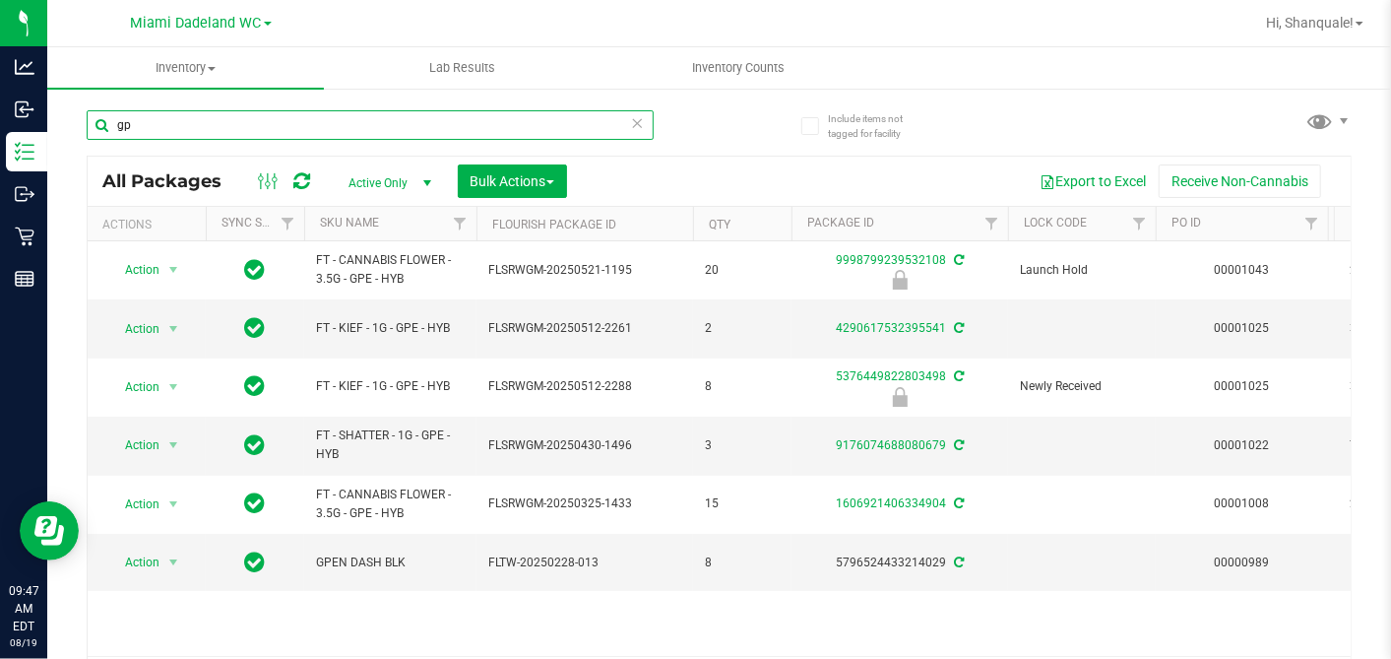
type input "g"
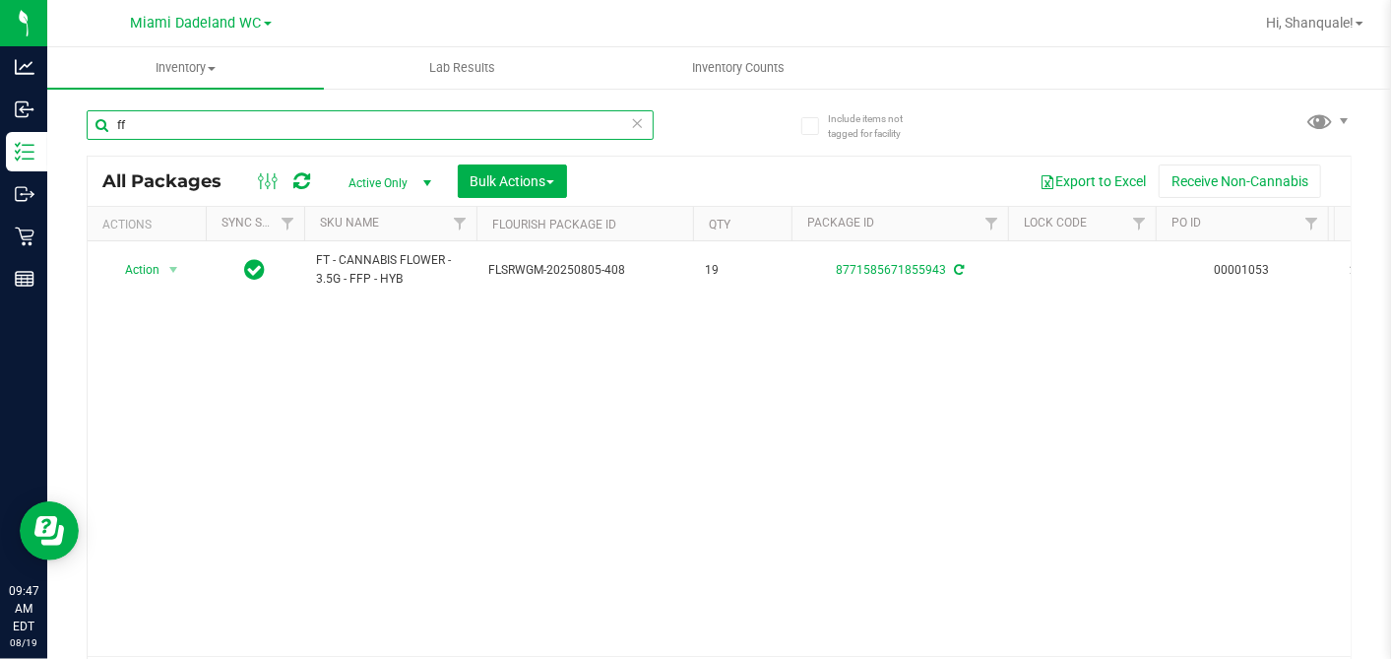
type input "f"
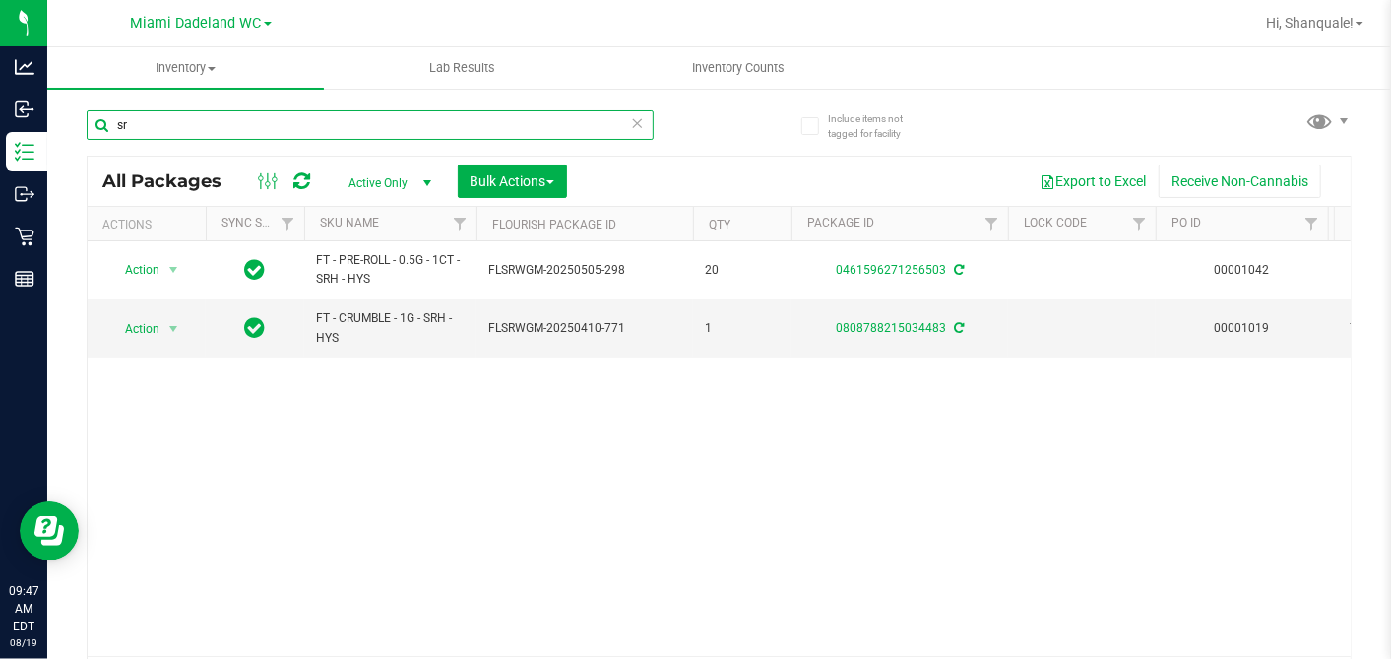
type input "s"
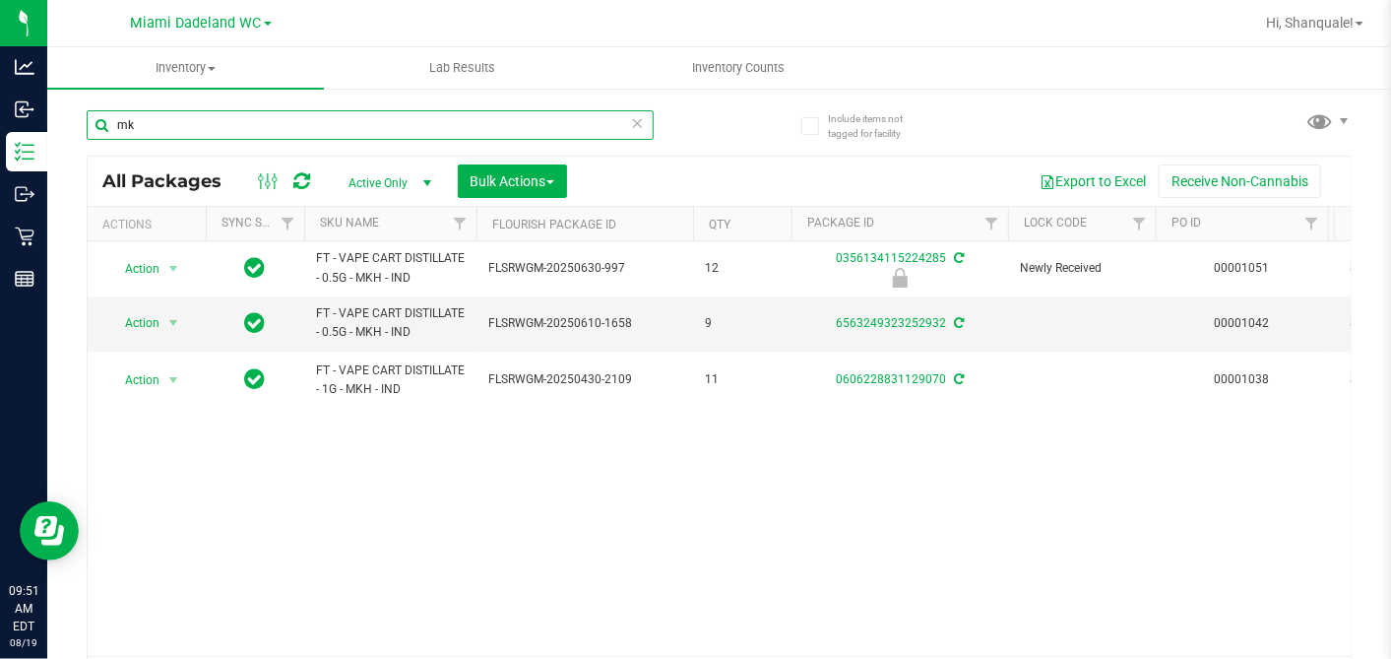
type input "m"
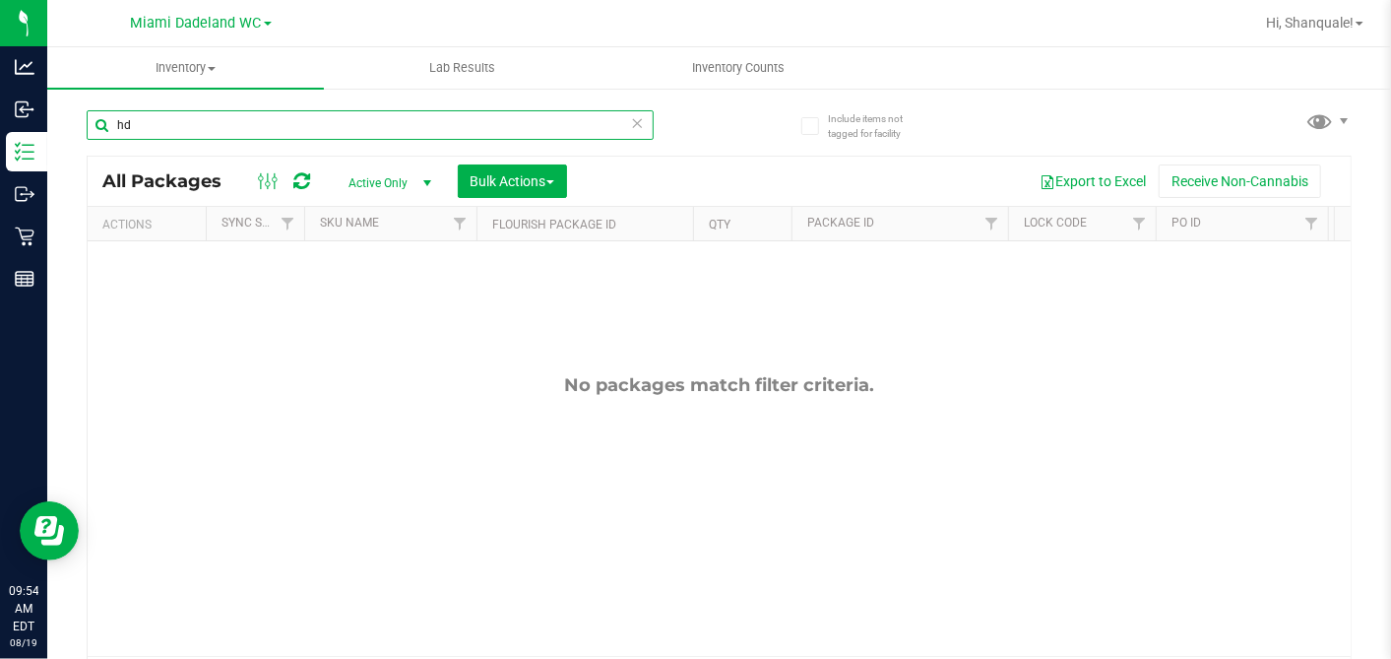
type input "h"
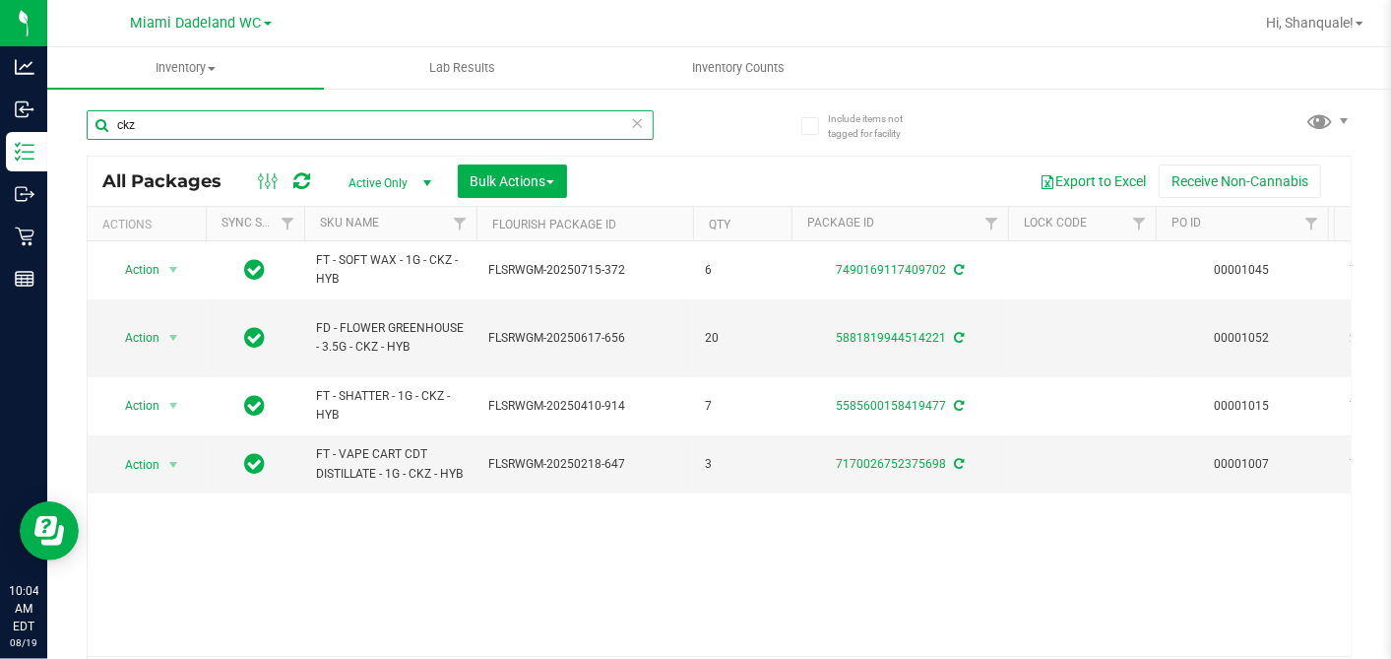
type input "ckz"
